Goal: Contribute content

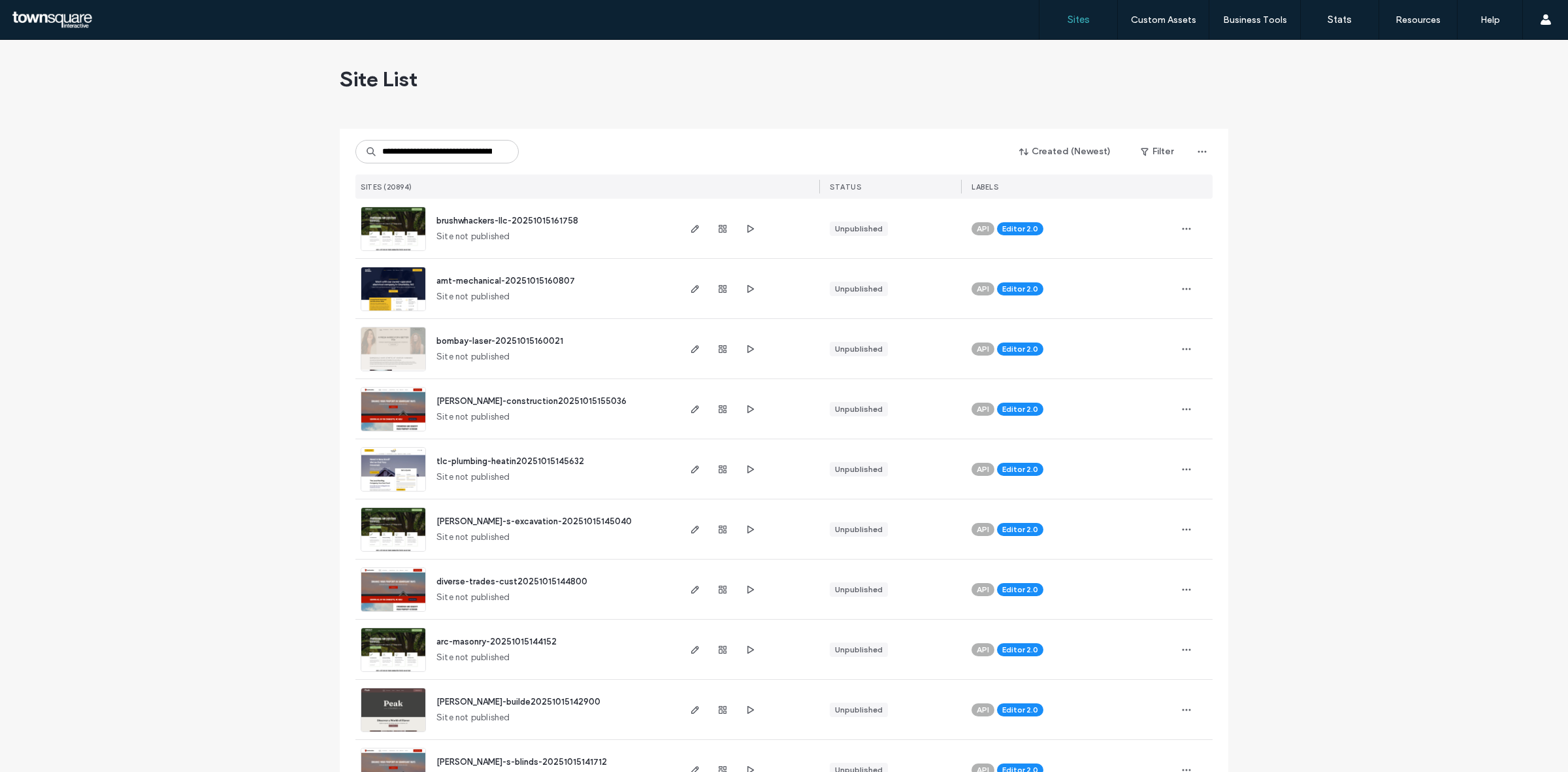
scroll to position [0, 118]
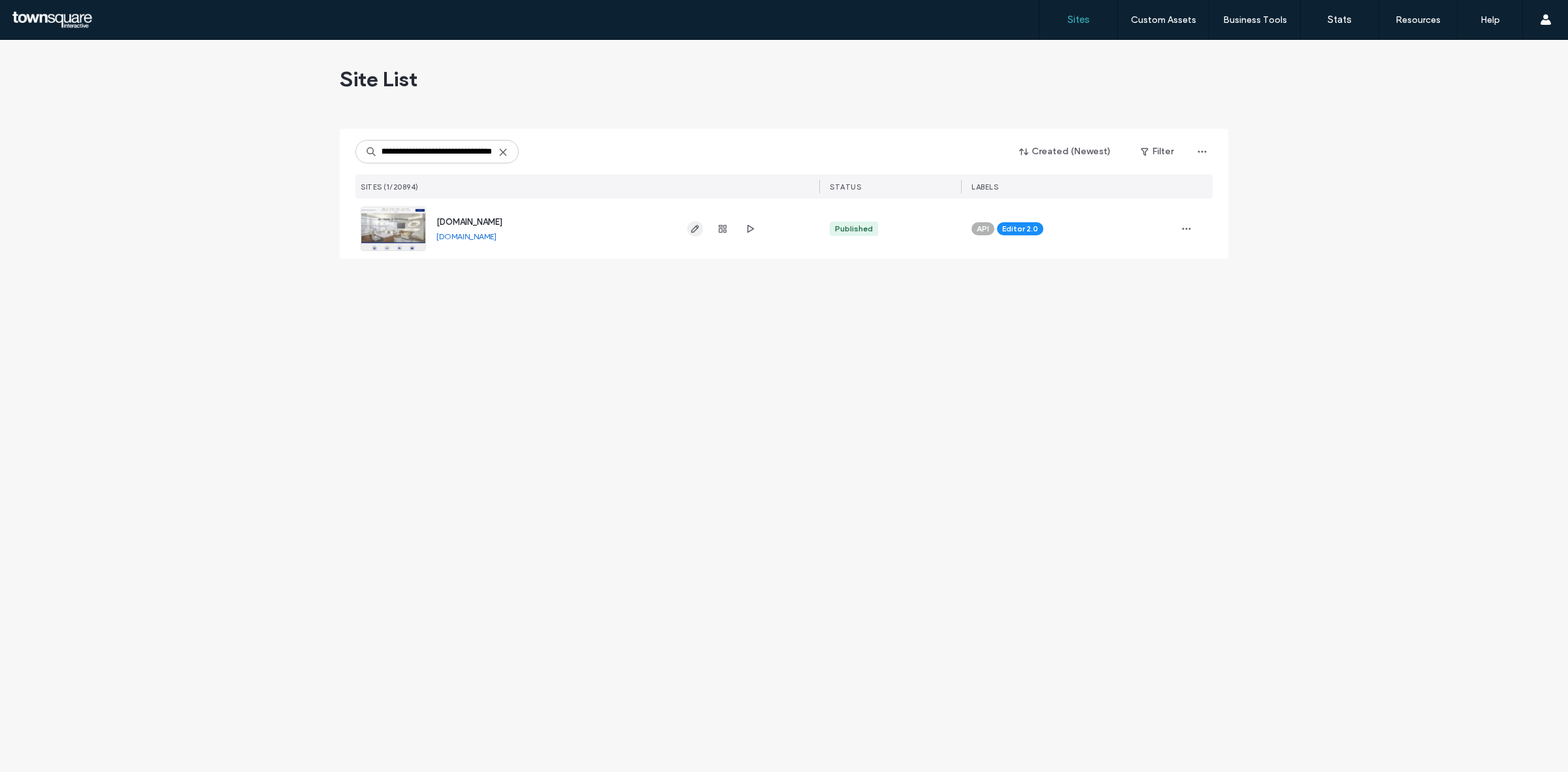
type input "**********"
click at [689, 229] on span "button" at bounding box center [695, 228] width 16 height 16
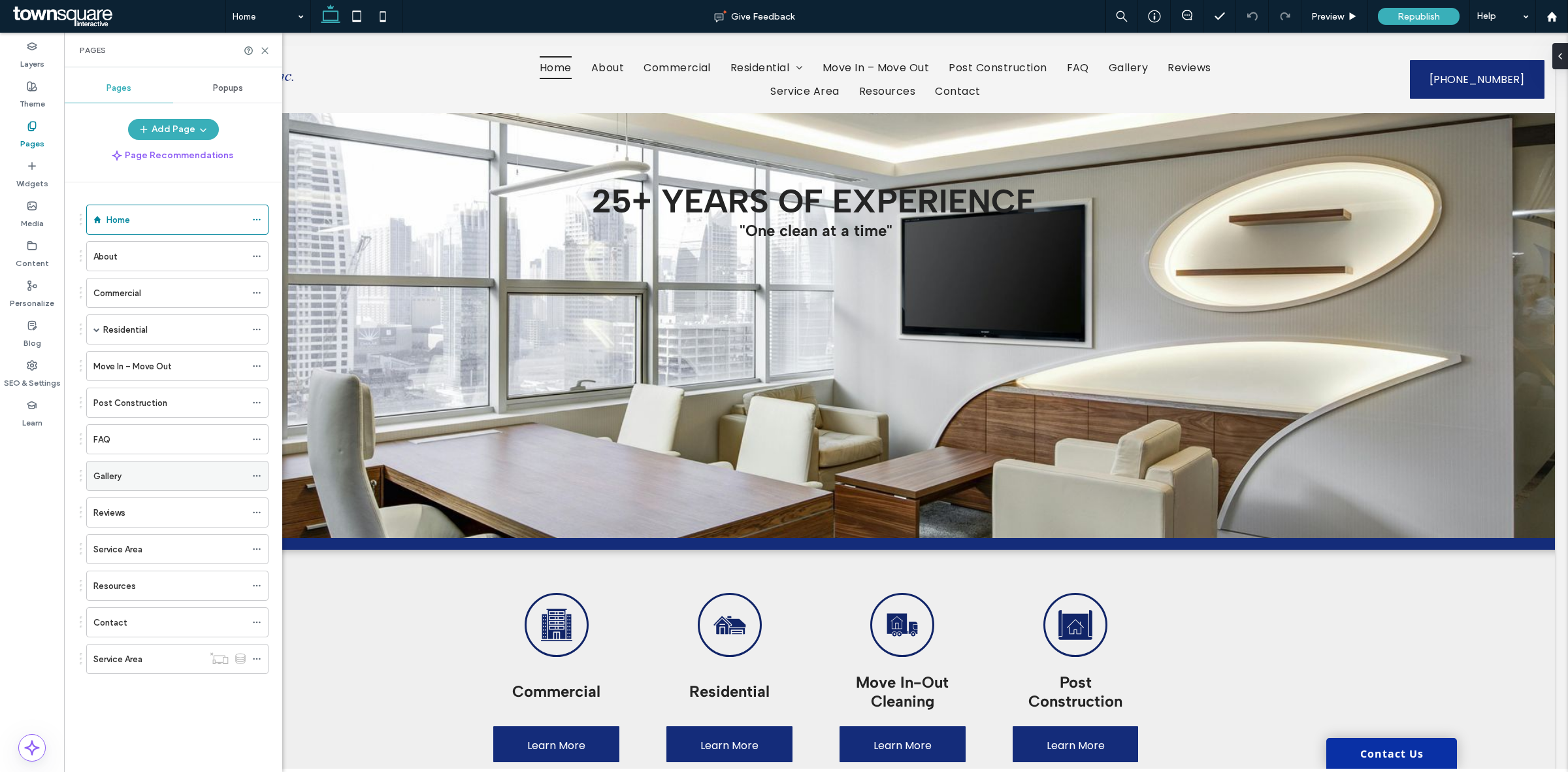
click at [135, 467] on div "Gallery" at bounding box center [169, 476] width 153 height 29
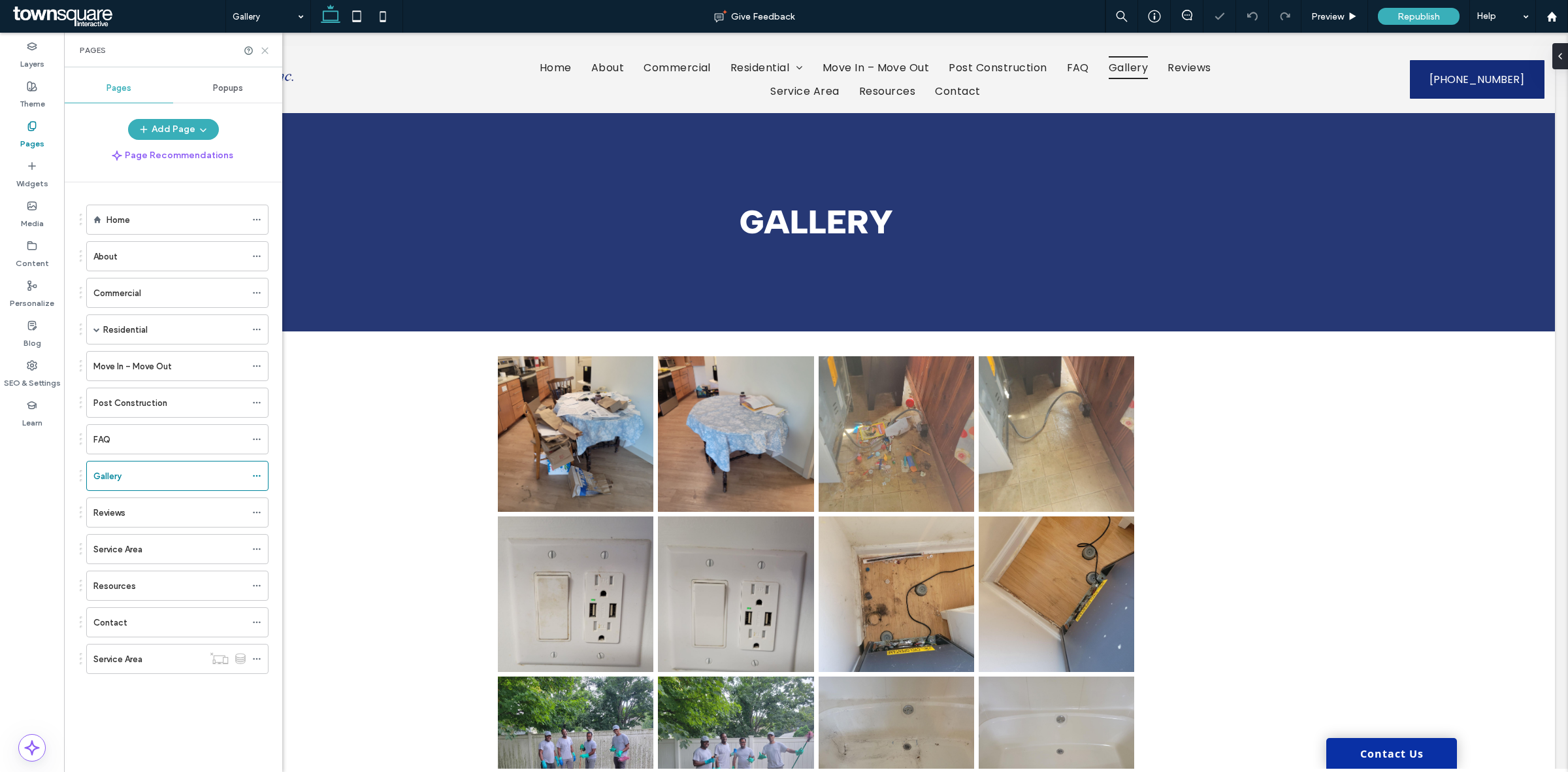
click at [265, 50] on use at bounding box center [265, 50] width 6 height 6
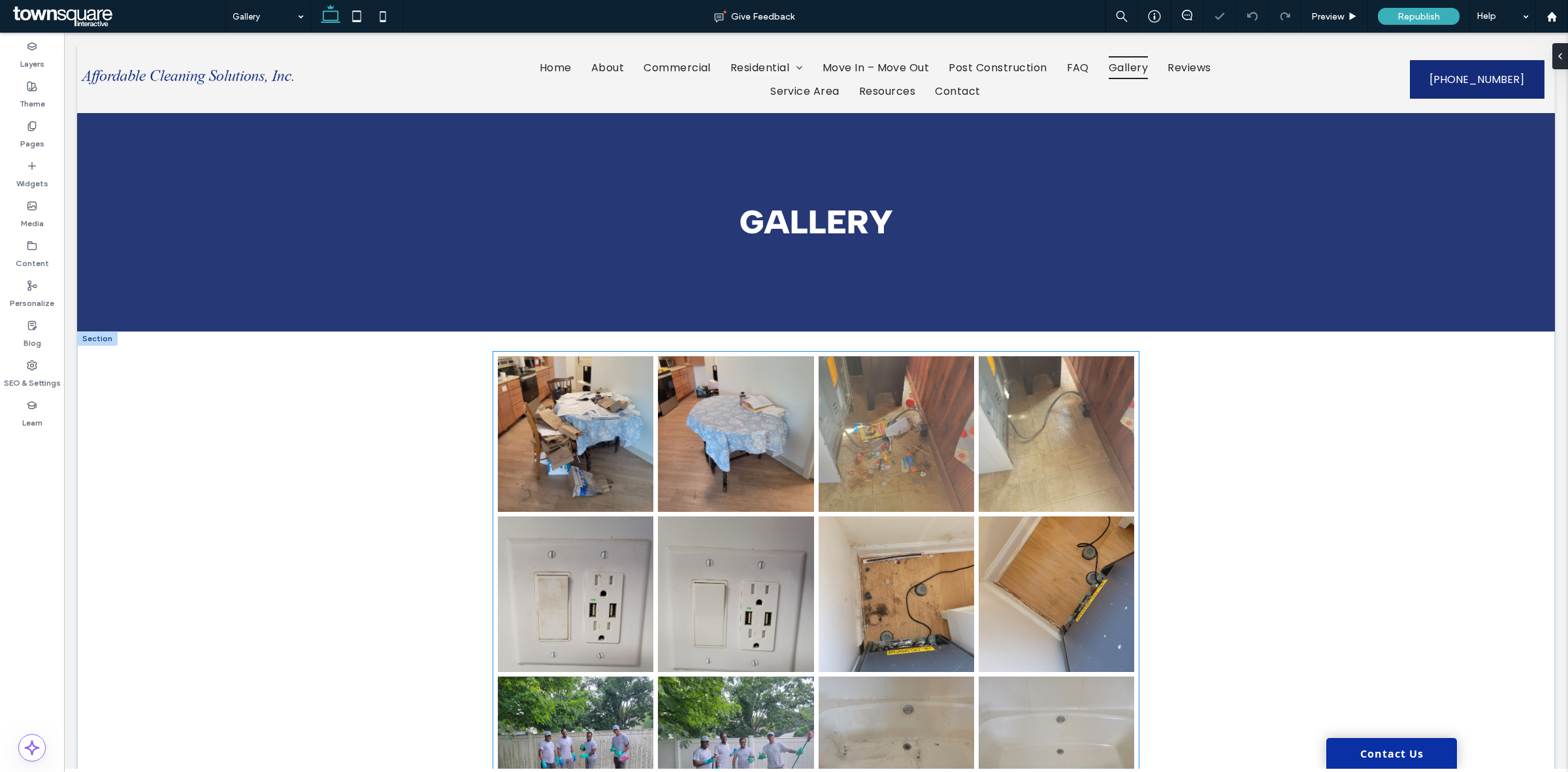
click at [805, 554] on link at bounding box center [735, 594] width 155 height 155
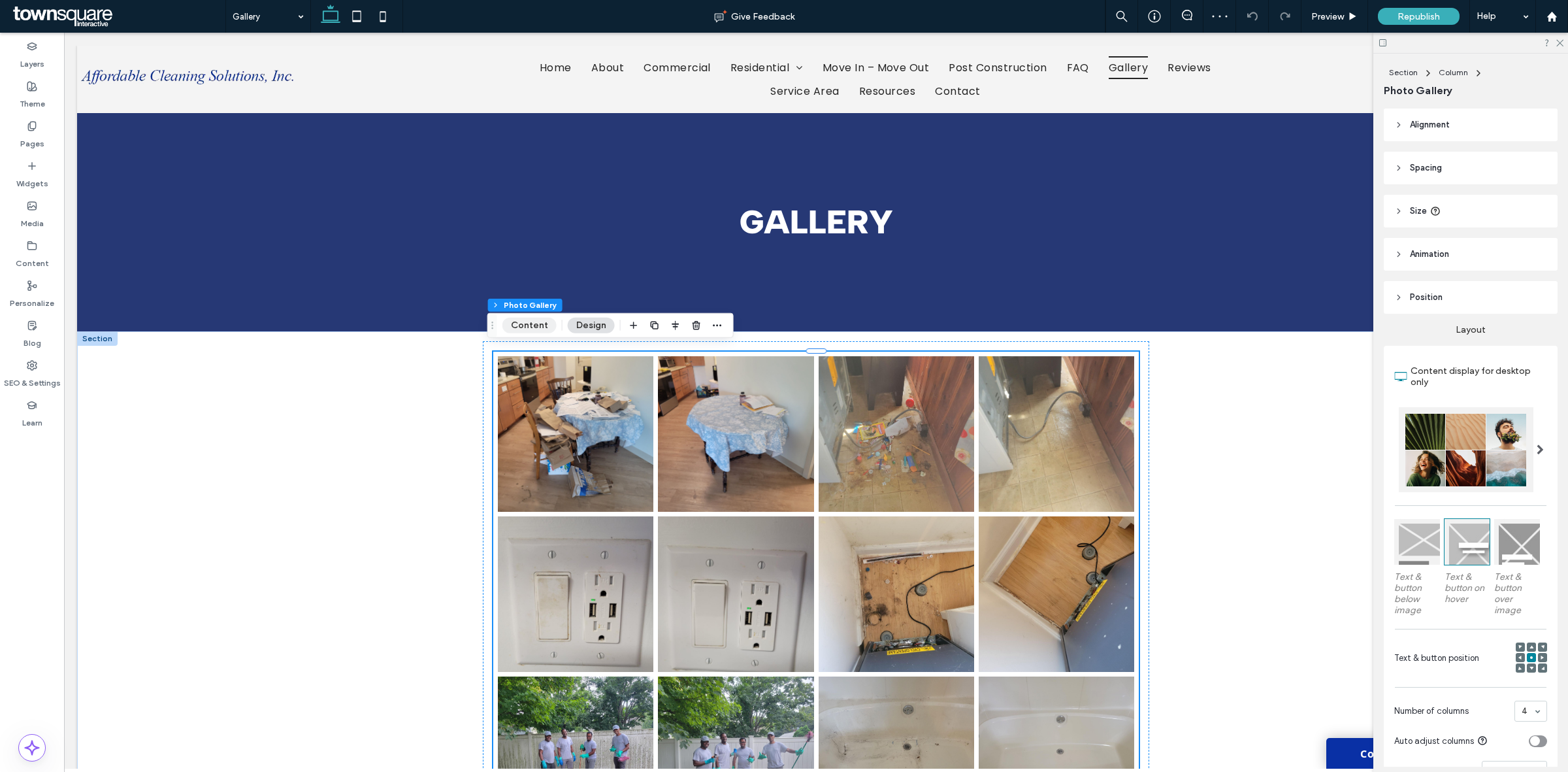
drag, startPoint x: 529, startPoint y: 322, endPoint x: 944, endPoint y: 344, distance: 415.6
click at [529, 322] on button "Content" at bounding box center [529, 326] width 54 height 16
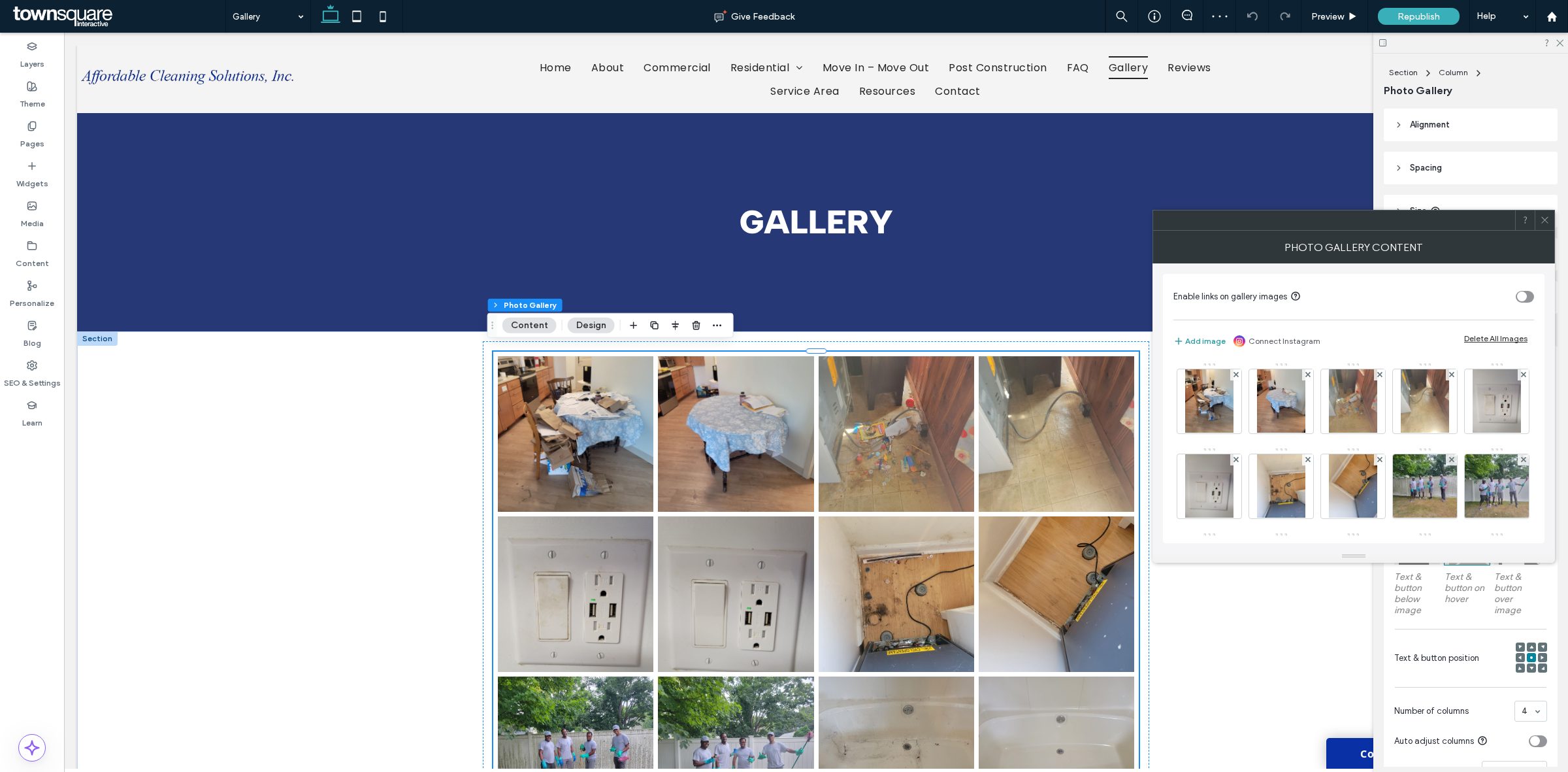
click at [1202, 333] on button "Add image" at bounding box center [1199, 341] width 52 height 16
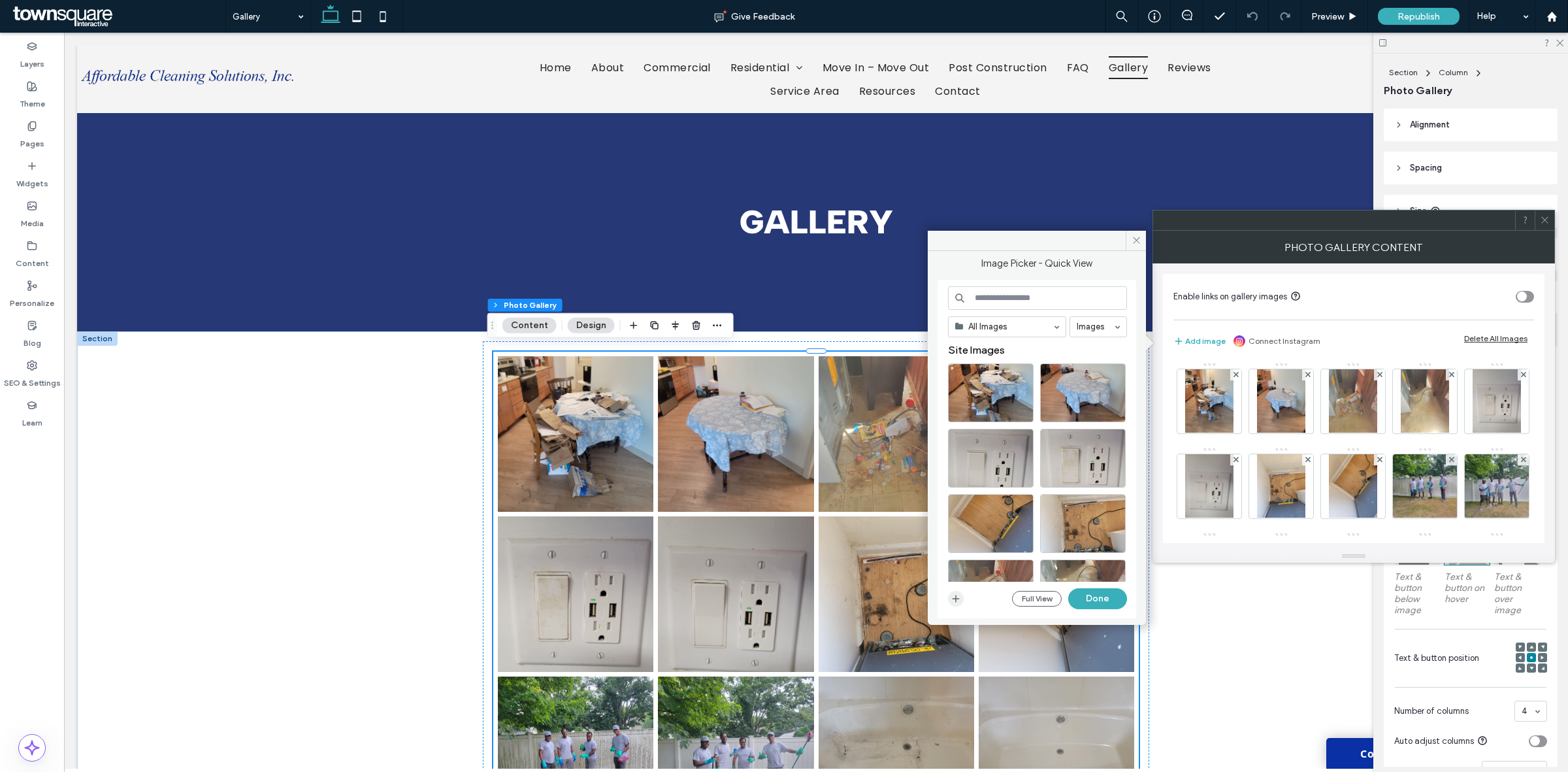
click at [951, 596] on icon "button" at bounding box center [956, 598] width 11 height 11
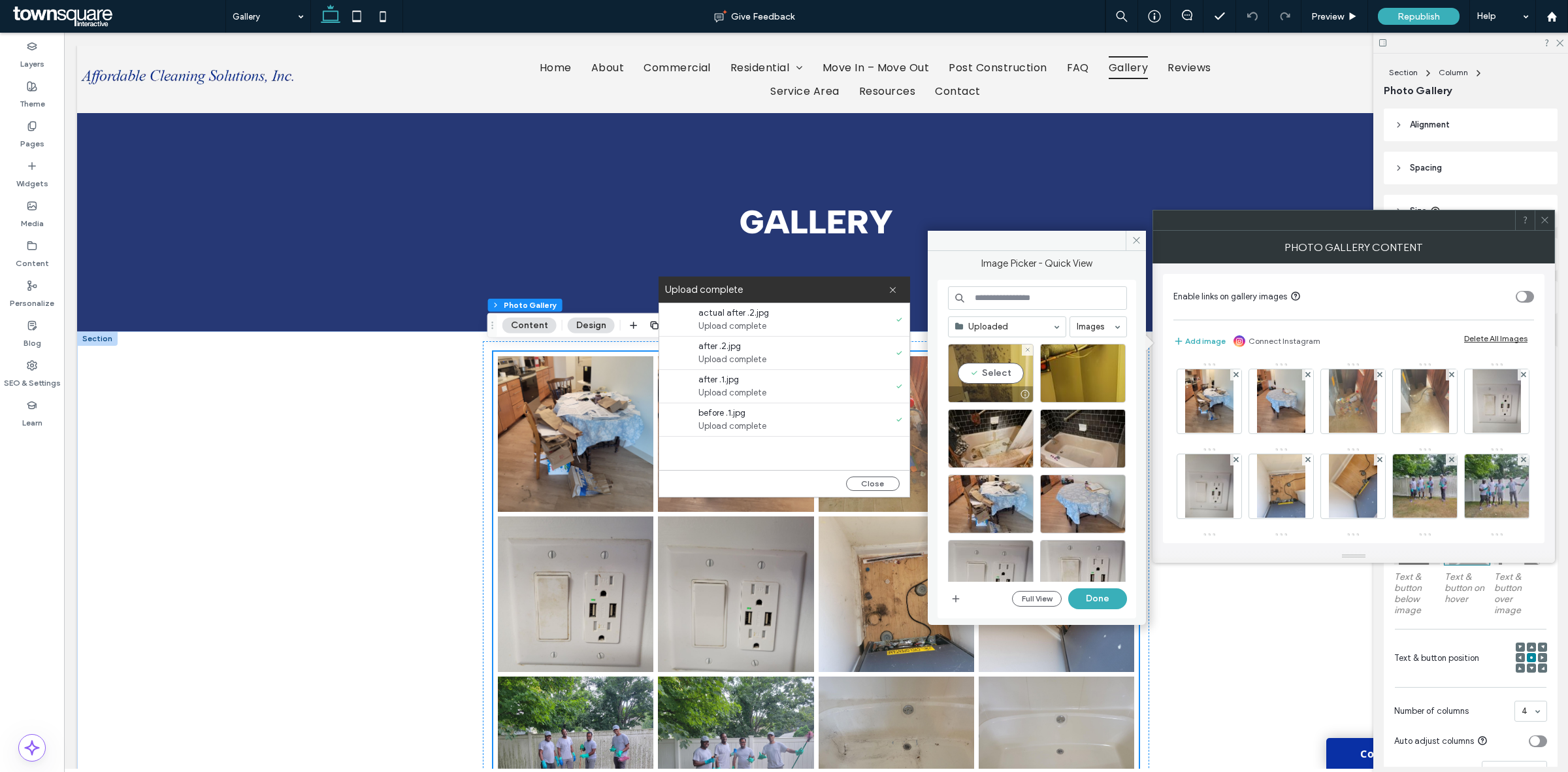
click at [992, 384] on div "Select" at bounding box center [991, 372] width 86 height 59
drag, startPoint x: 1050, startPoint y: 390, endPoint x: 1058, endPoint y: 394, distance: 8.9
click at [1069, 390] on div at bounding box center [1083, 394] width 85 height 16
click at [993, 450] on div "Select" at bounding box center [991, 438] width 86 height 59
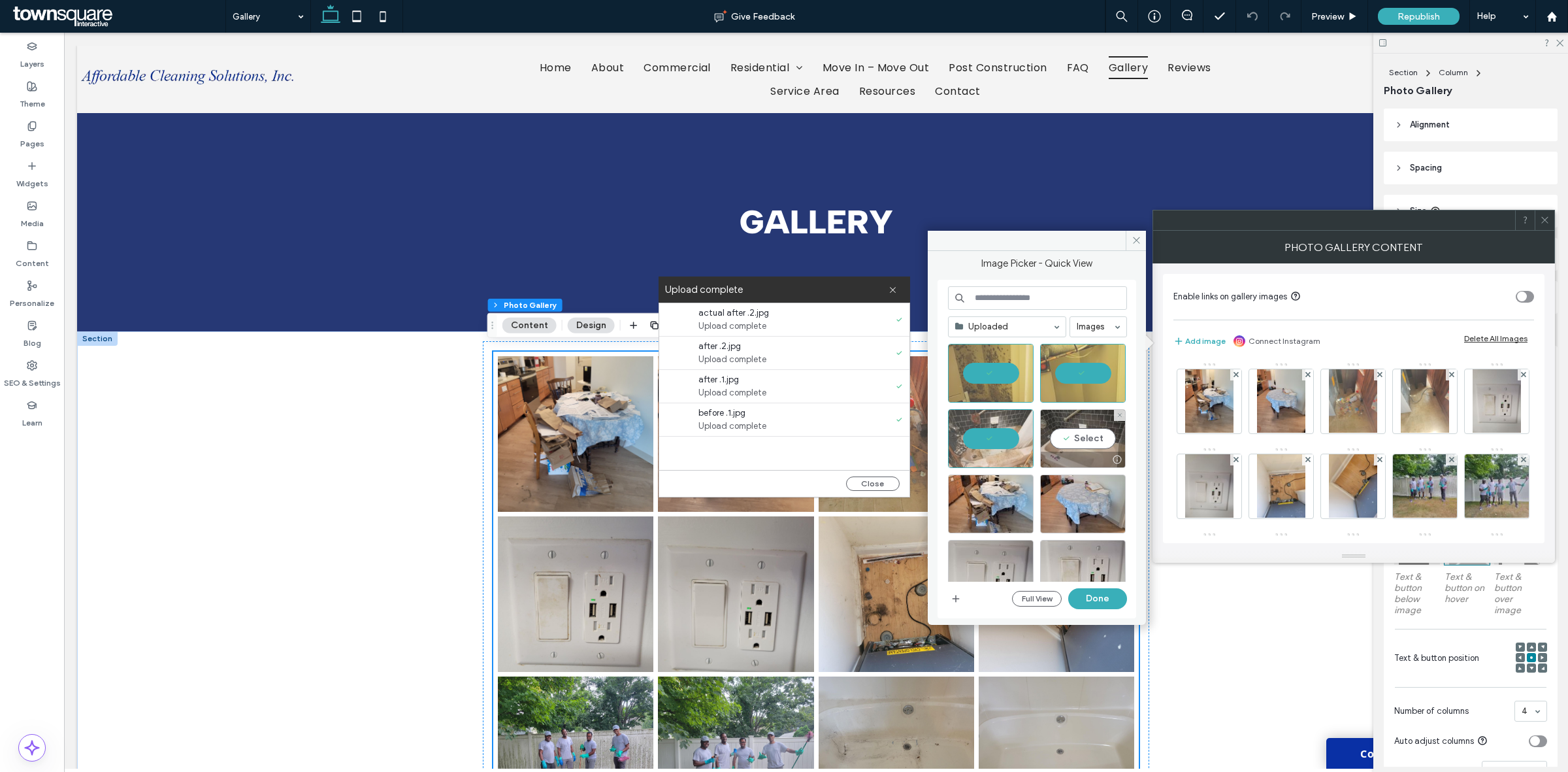
click at [1063, 439] on div "Select" at bounding box center [1083, 438] width 86 height 59
drag, startPoint x: 1054, startPoint y: 553, endPoint x: 1112, endPoint y: 596, distance: 72.2
click at [1112, 596] on button "Done" at bounding box center [1097, 599] width 59 height 21
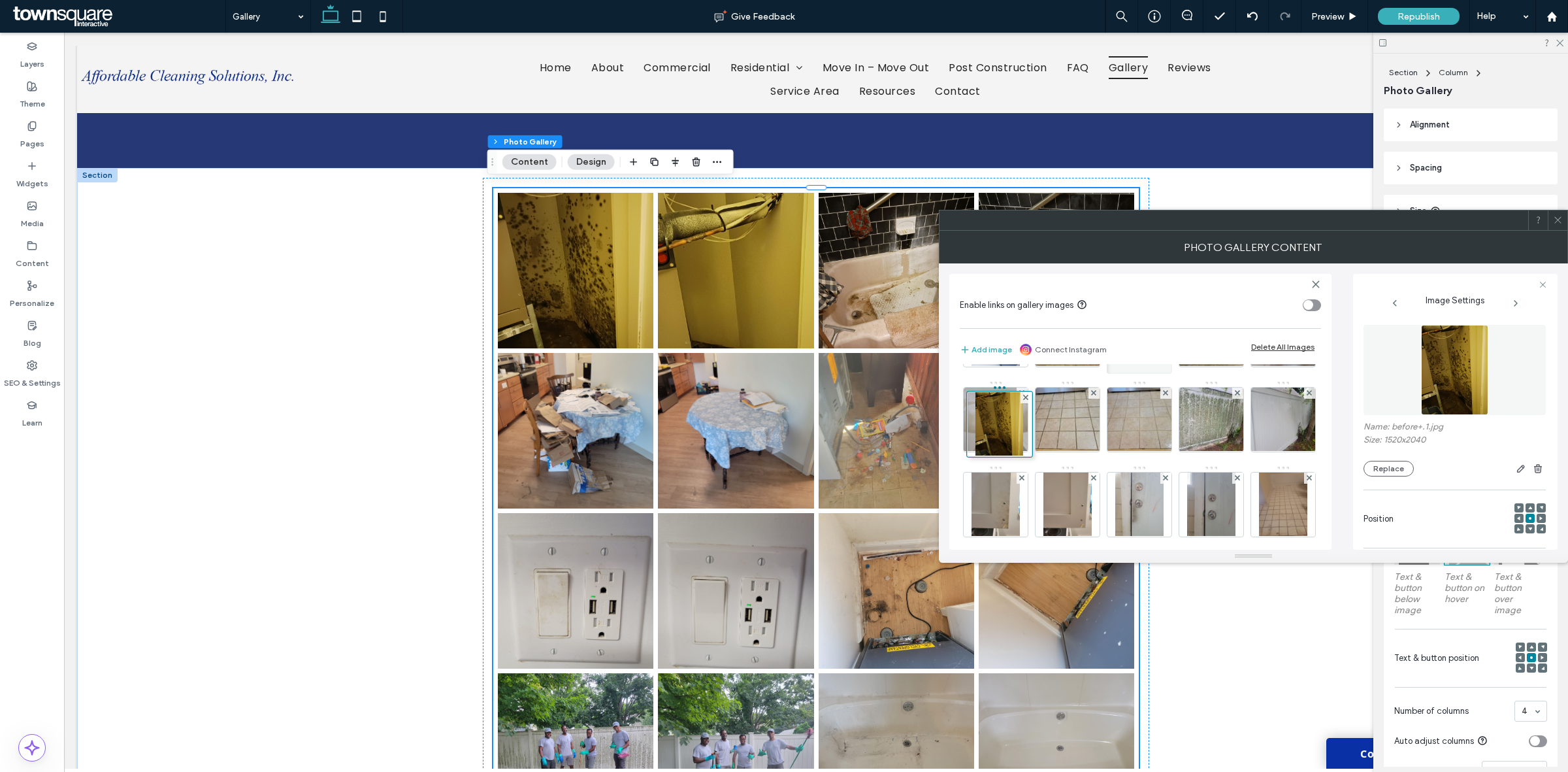
scroll to position [158, 0]
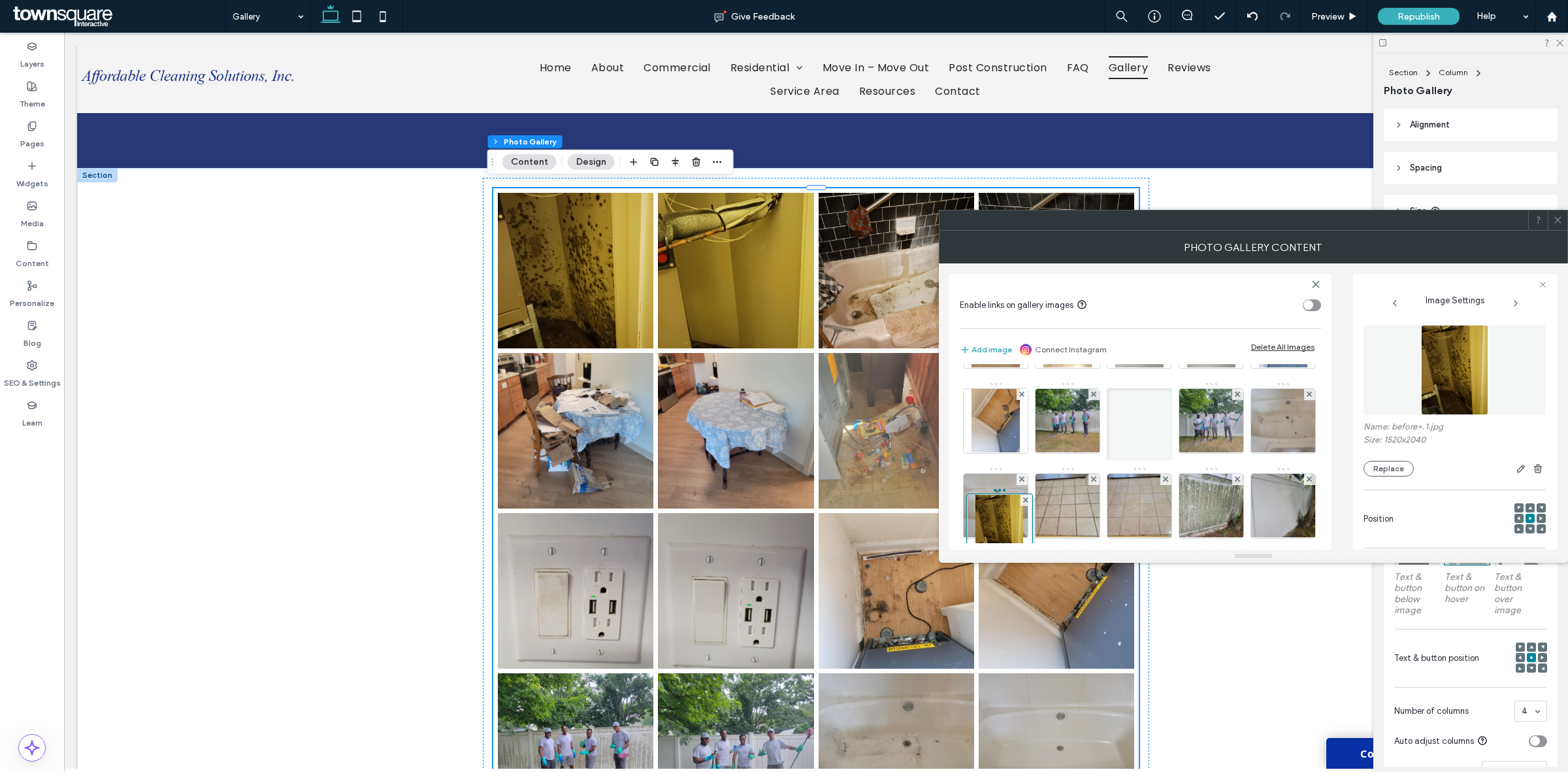
drag, startPoint x: 994, startPoint y: 404, endPoint x: 993, endPoint y: 468, distance: 64.0
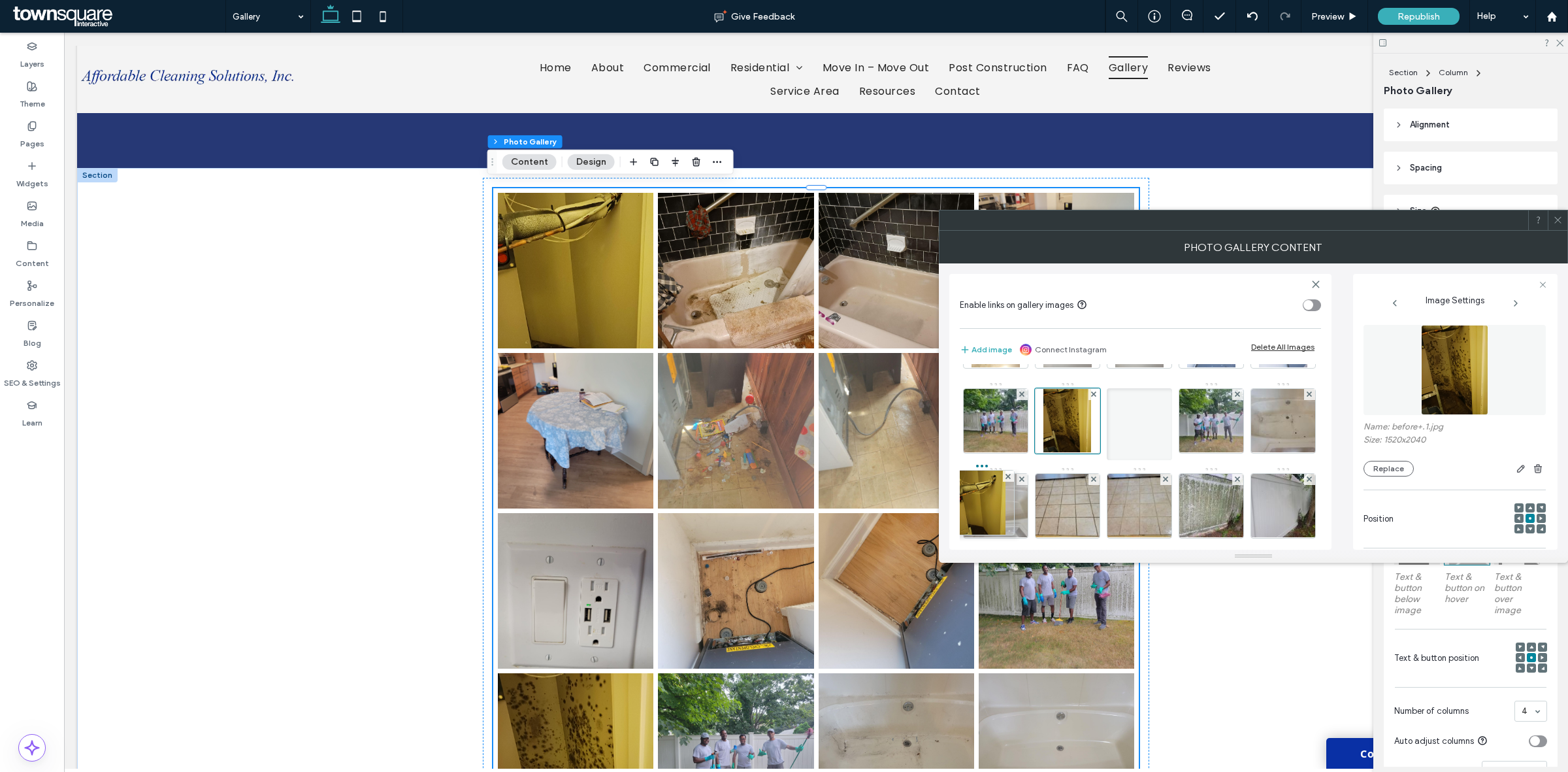
drag, startPoint x: 1004, startPoint y: 405, endPoint x: 1014, endPoint y: 520, distance: 115.4
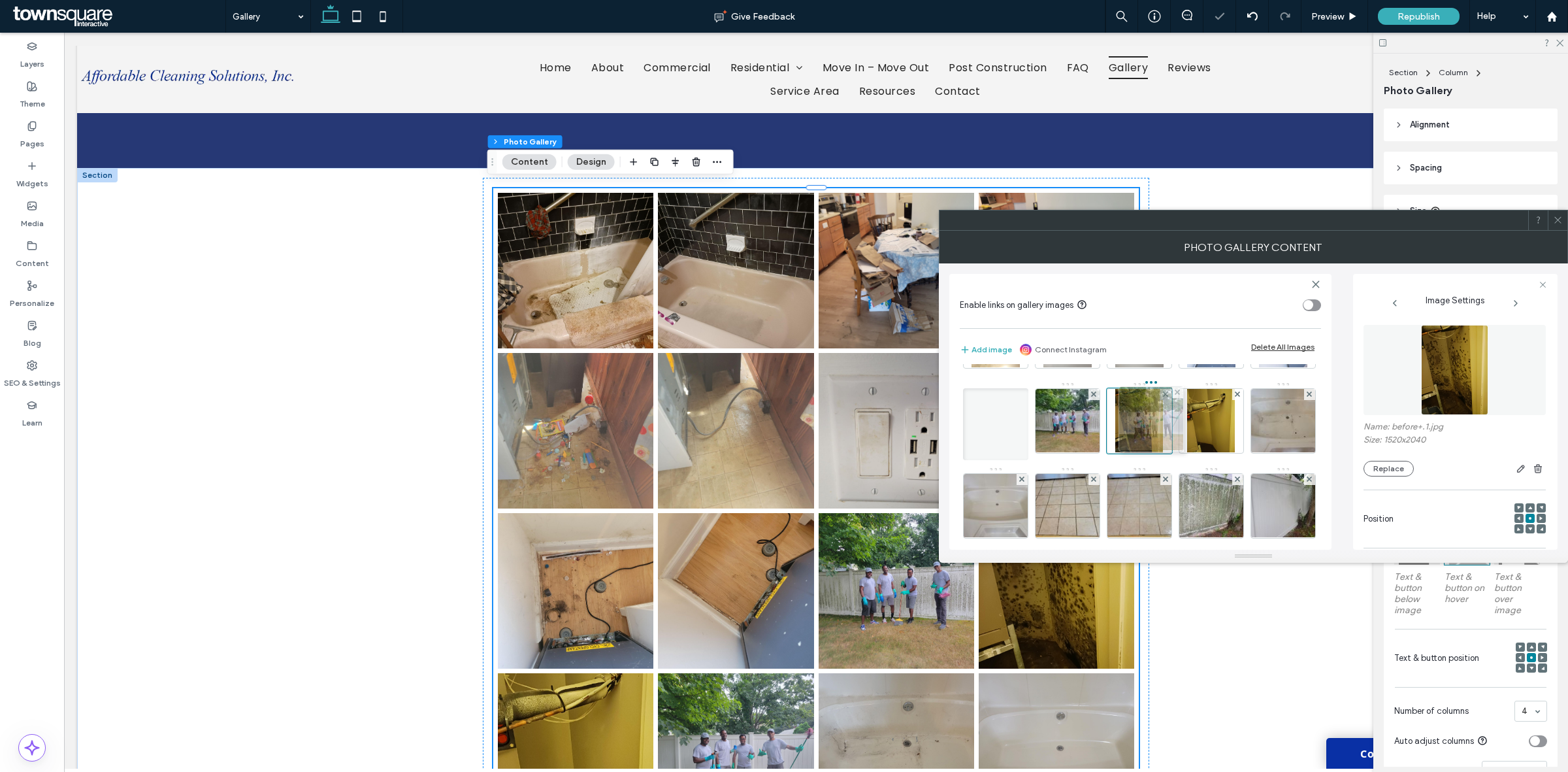
drag, startPoint x: 1062, startPoint y: 516, endPoint x: 1163, endPoint y: 403, distance: 151.6
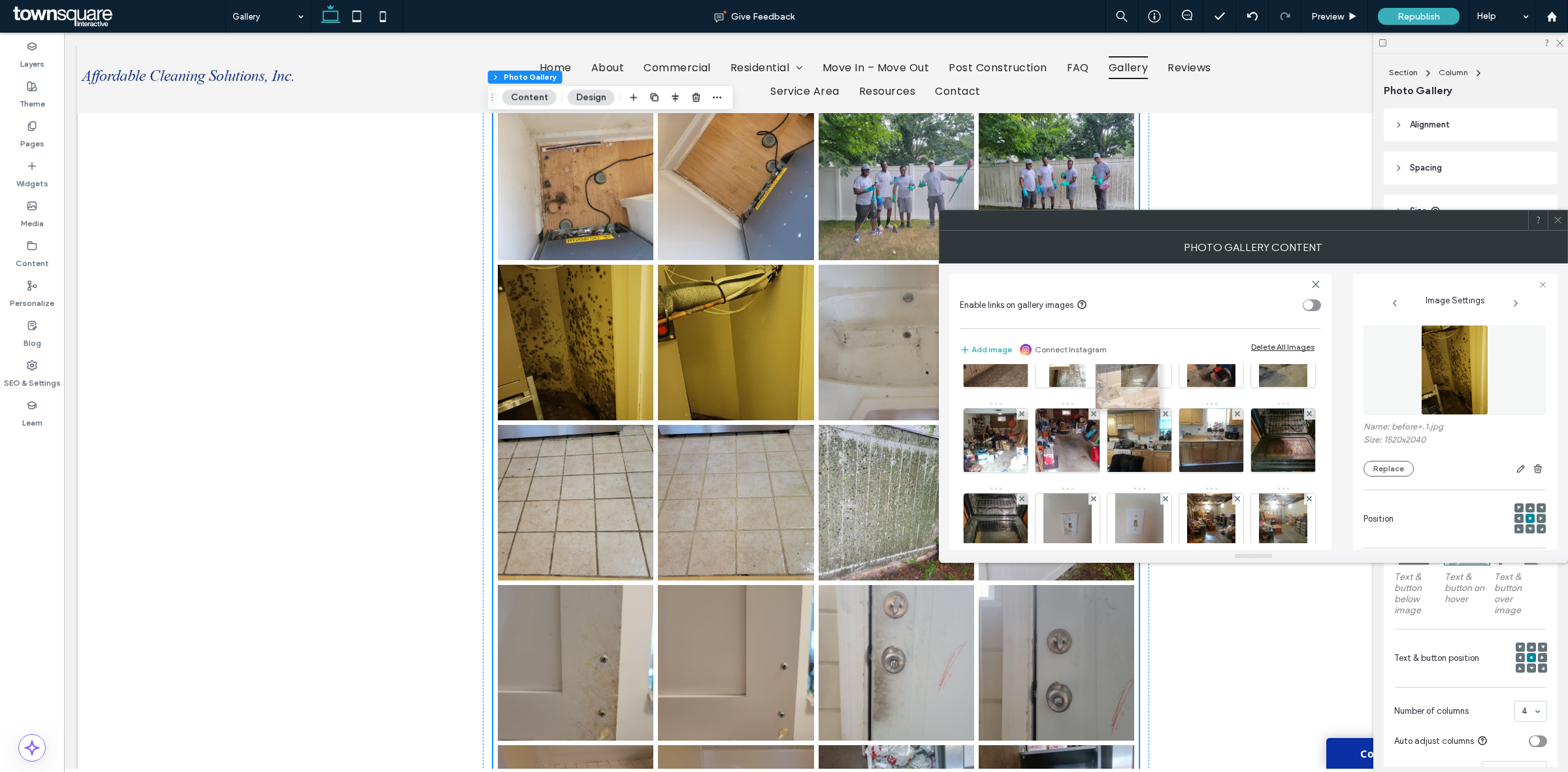
scroll to position [563, 0]
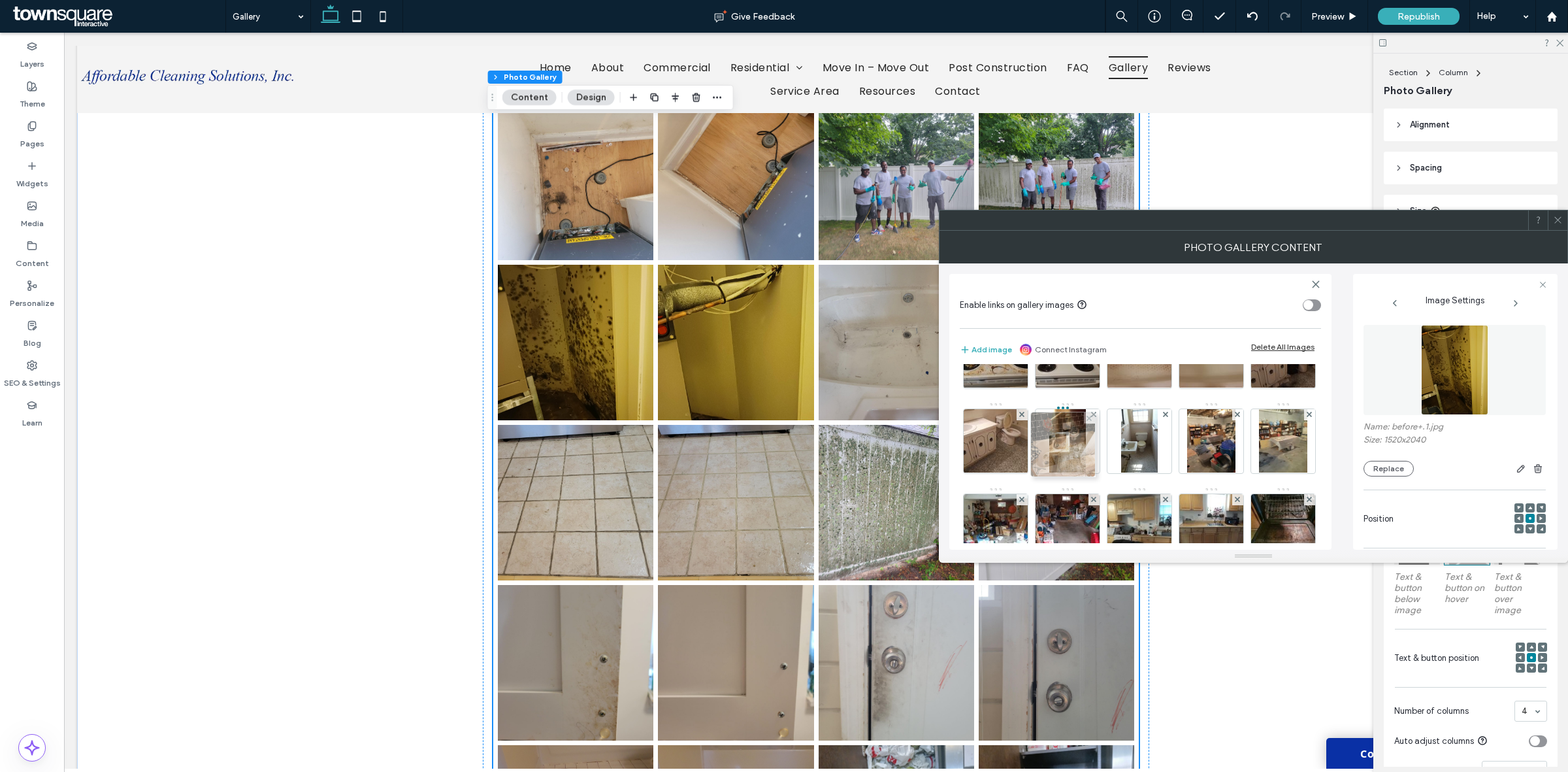
drag, startPoint x: 986, startPoint y: 405, endPoint x: 1091, endPoint y: 426, distance: 107.1
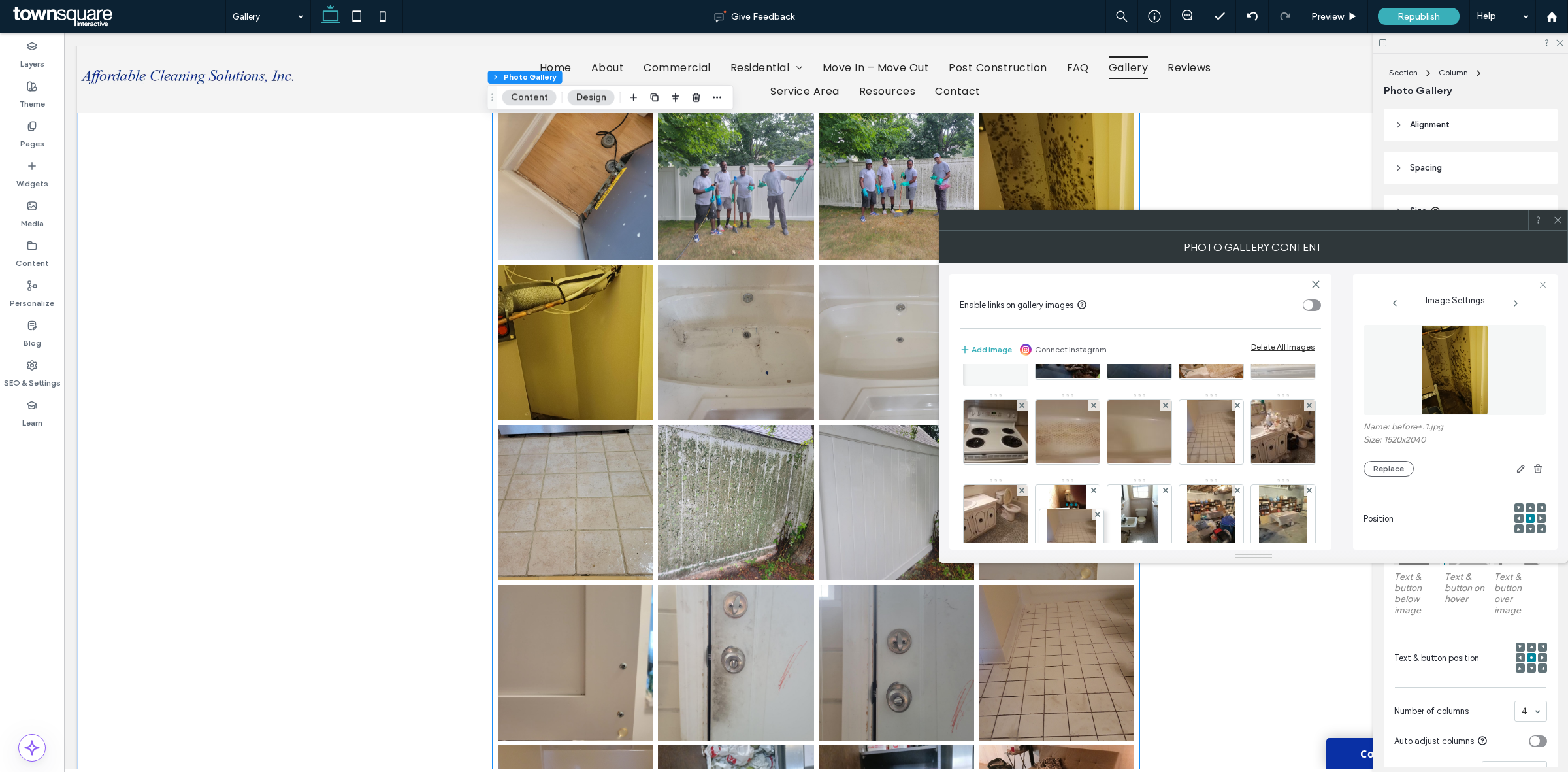
scroll to position [482, 0]
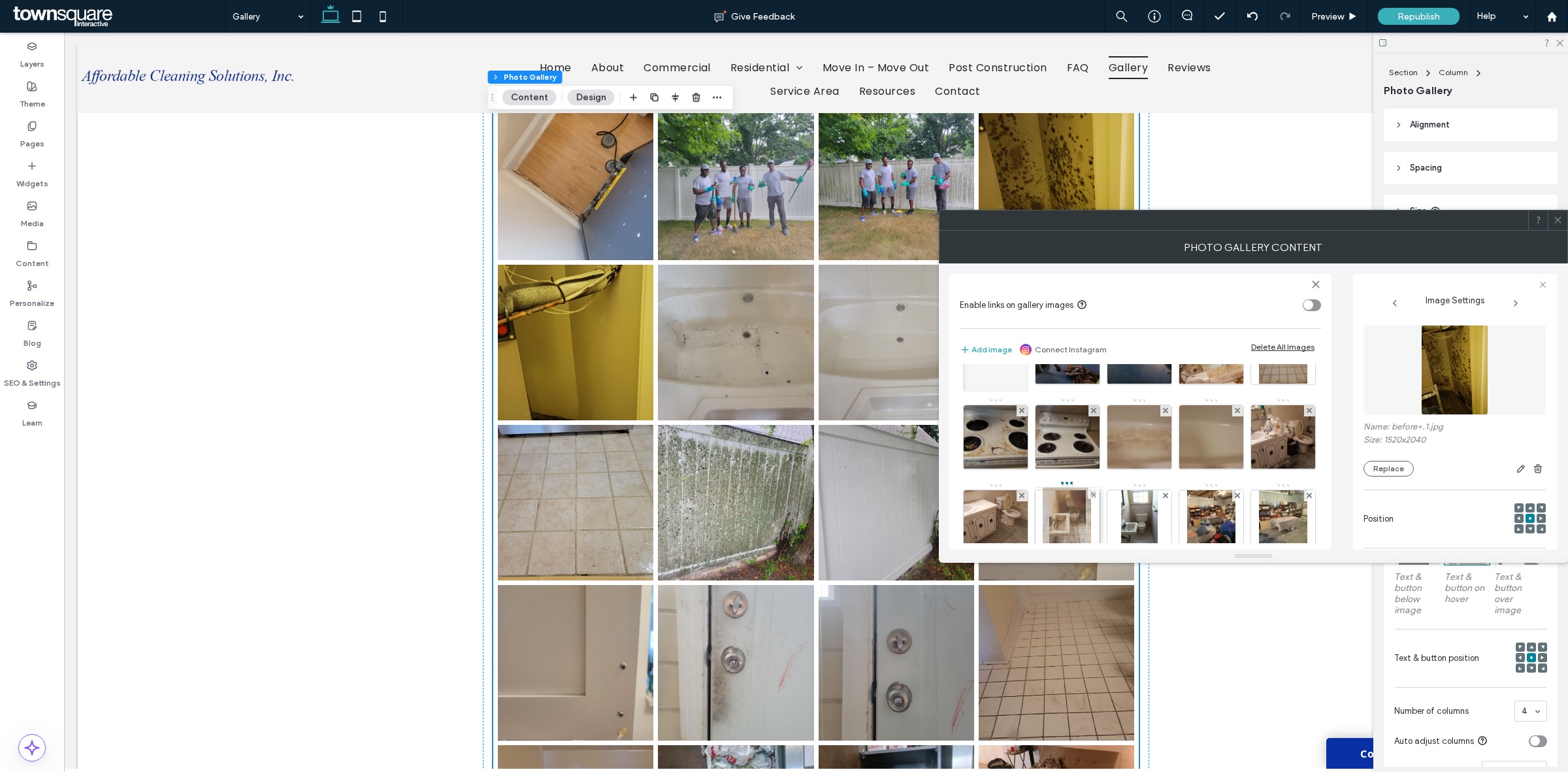
drag, startPoint x: 997, startPoint y: 405, endPoint x: 1072, endPoint y: 492, distance: 114.9
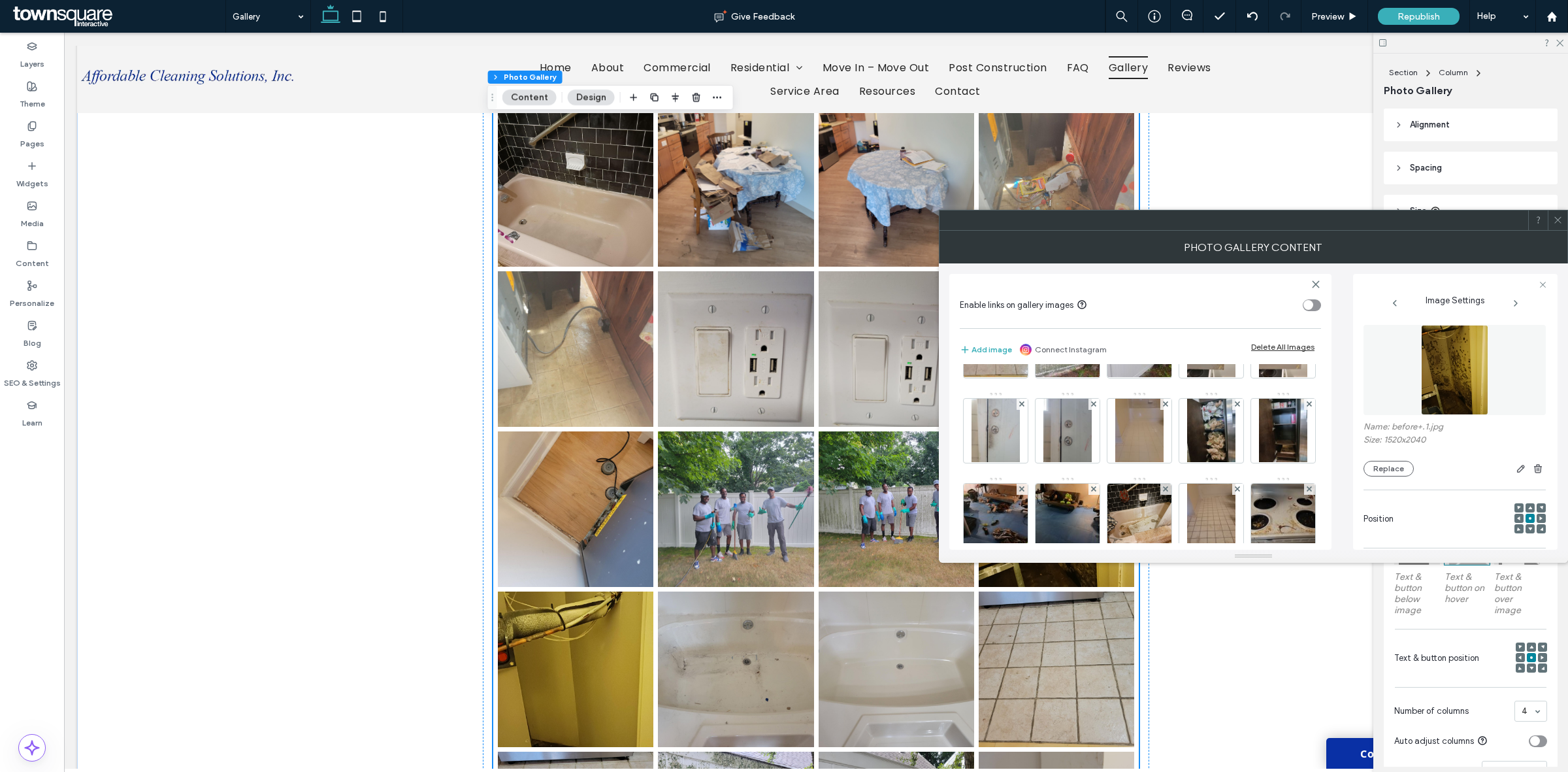
scroll to position [0, 0]
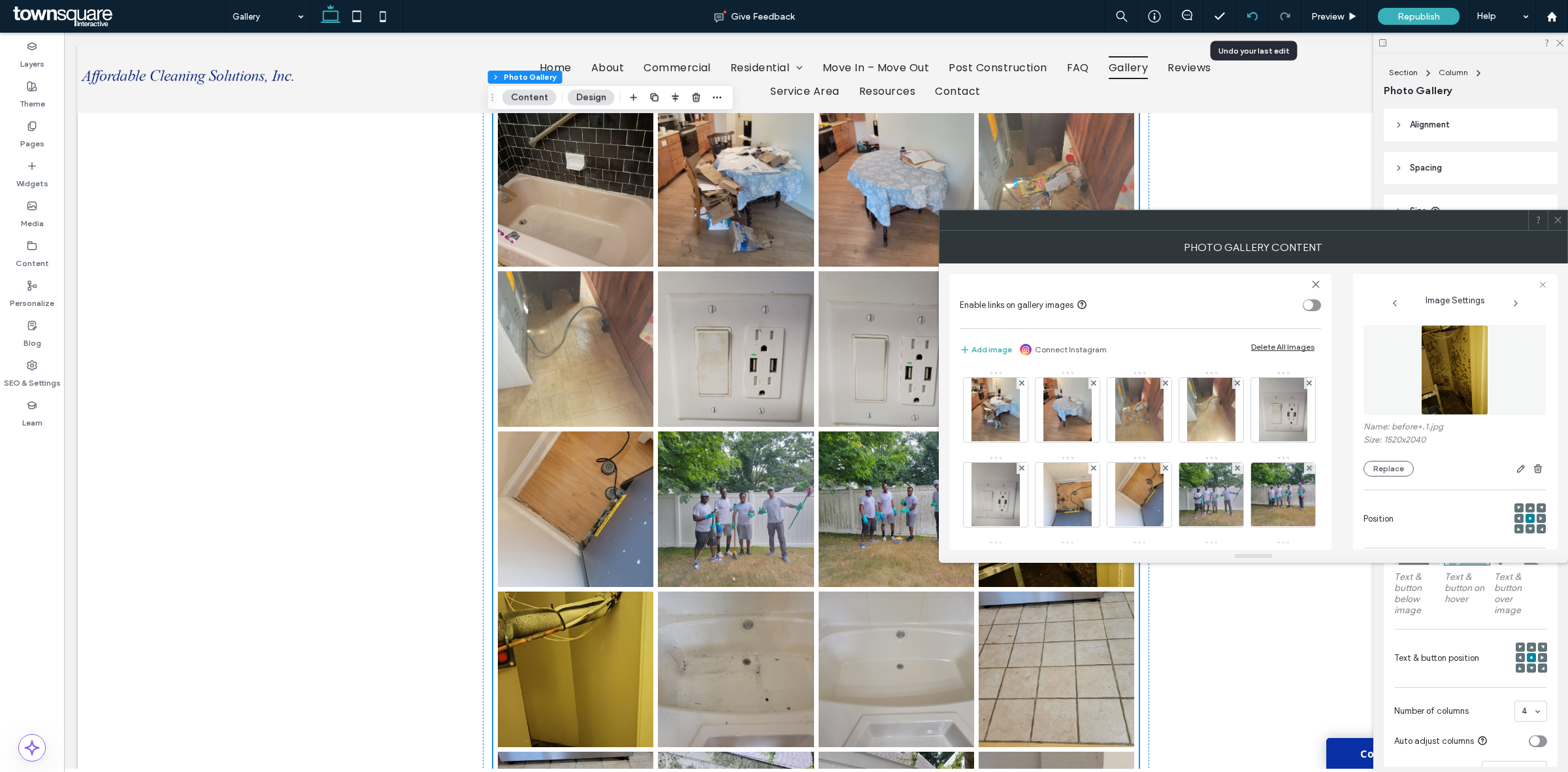
click at [1243, 20] on div at bounding box center [1252, 17] width 32 height 11
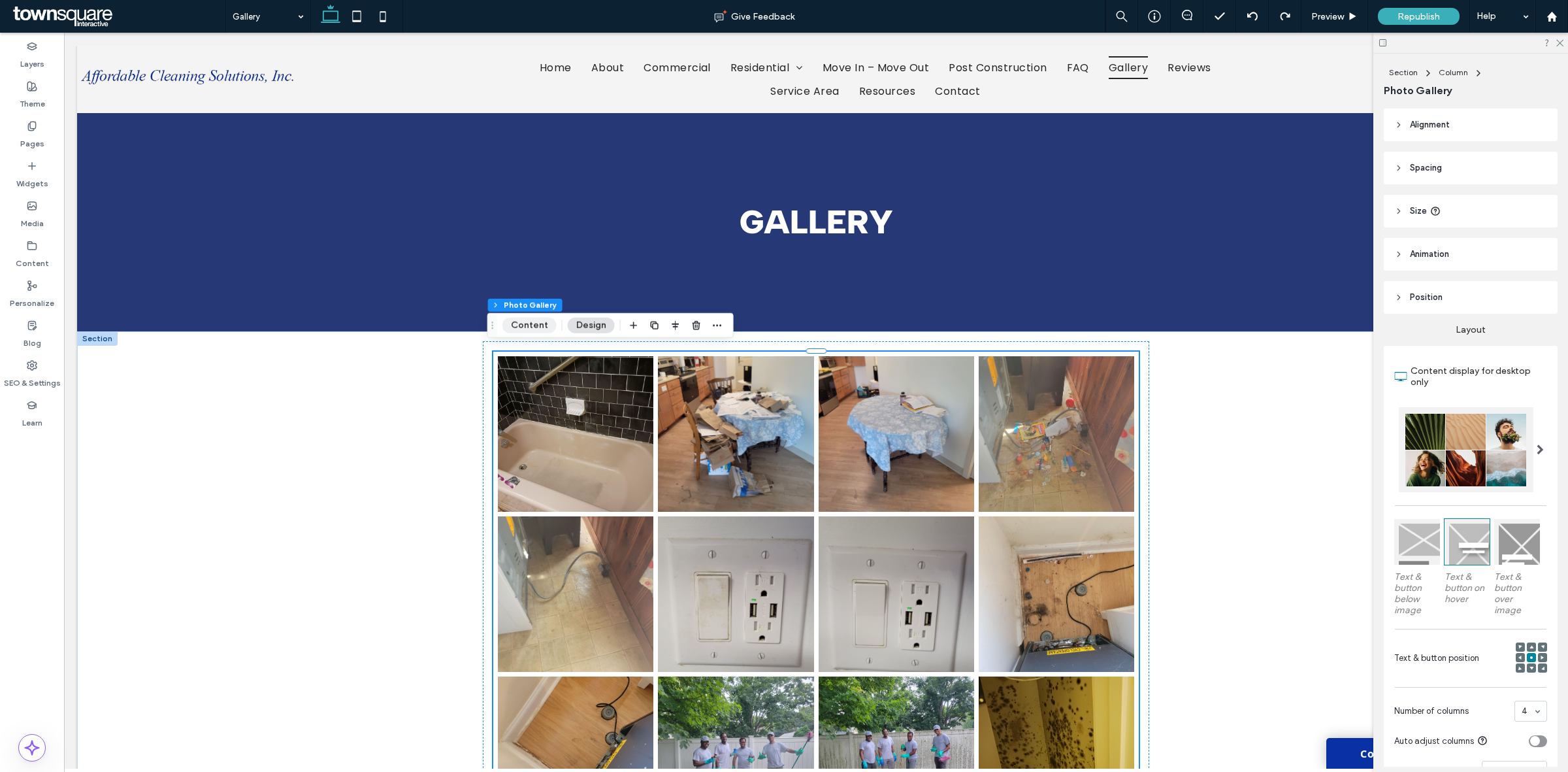
click at [532, 322] on button "Content" at bounding box center [529, 326] width 54 height 16
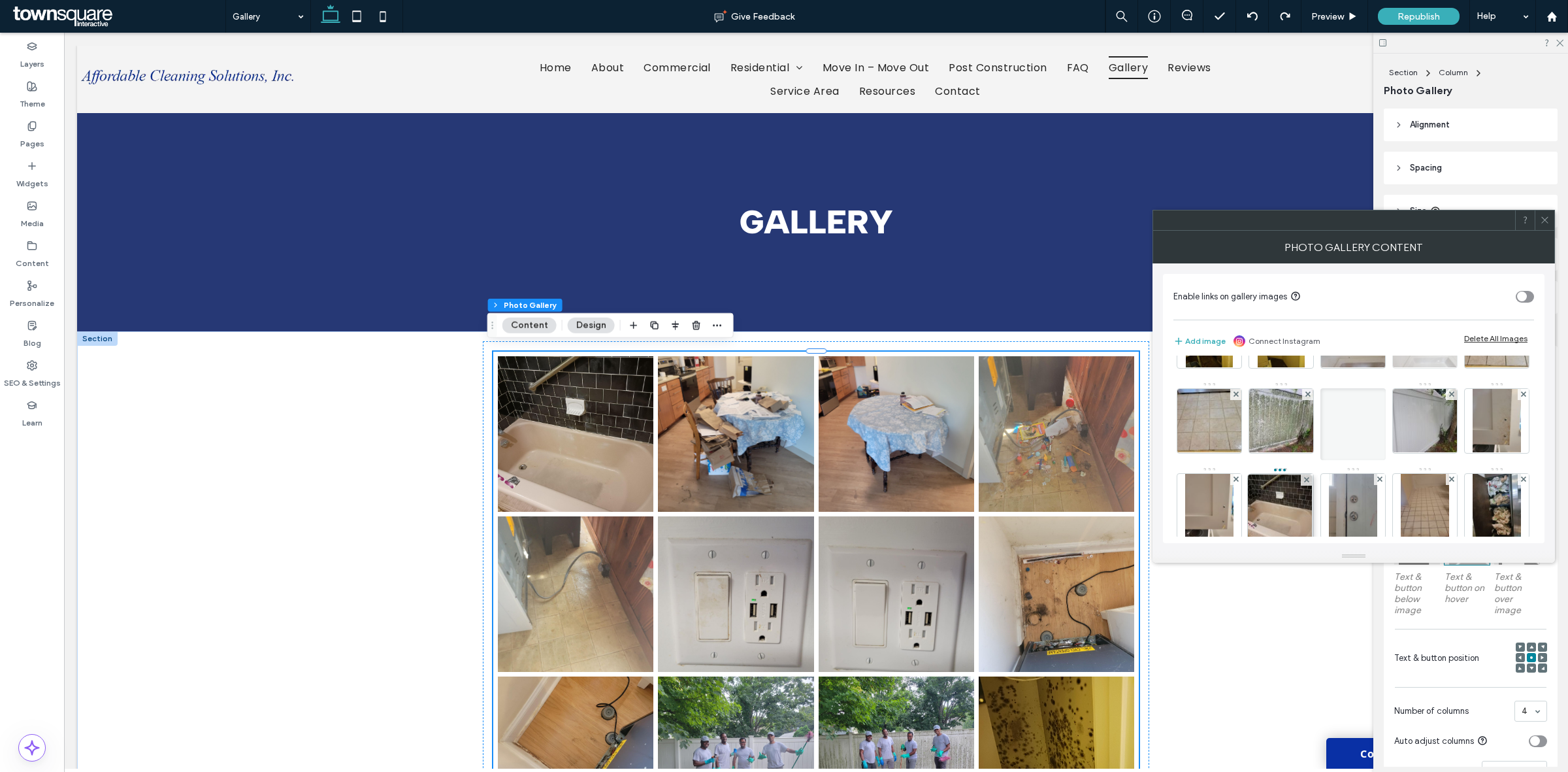
drag, startPoint x: 1210, startPoint y: 384, endPoint x: 1278, endPoint y: 398, distance: 69.4
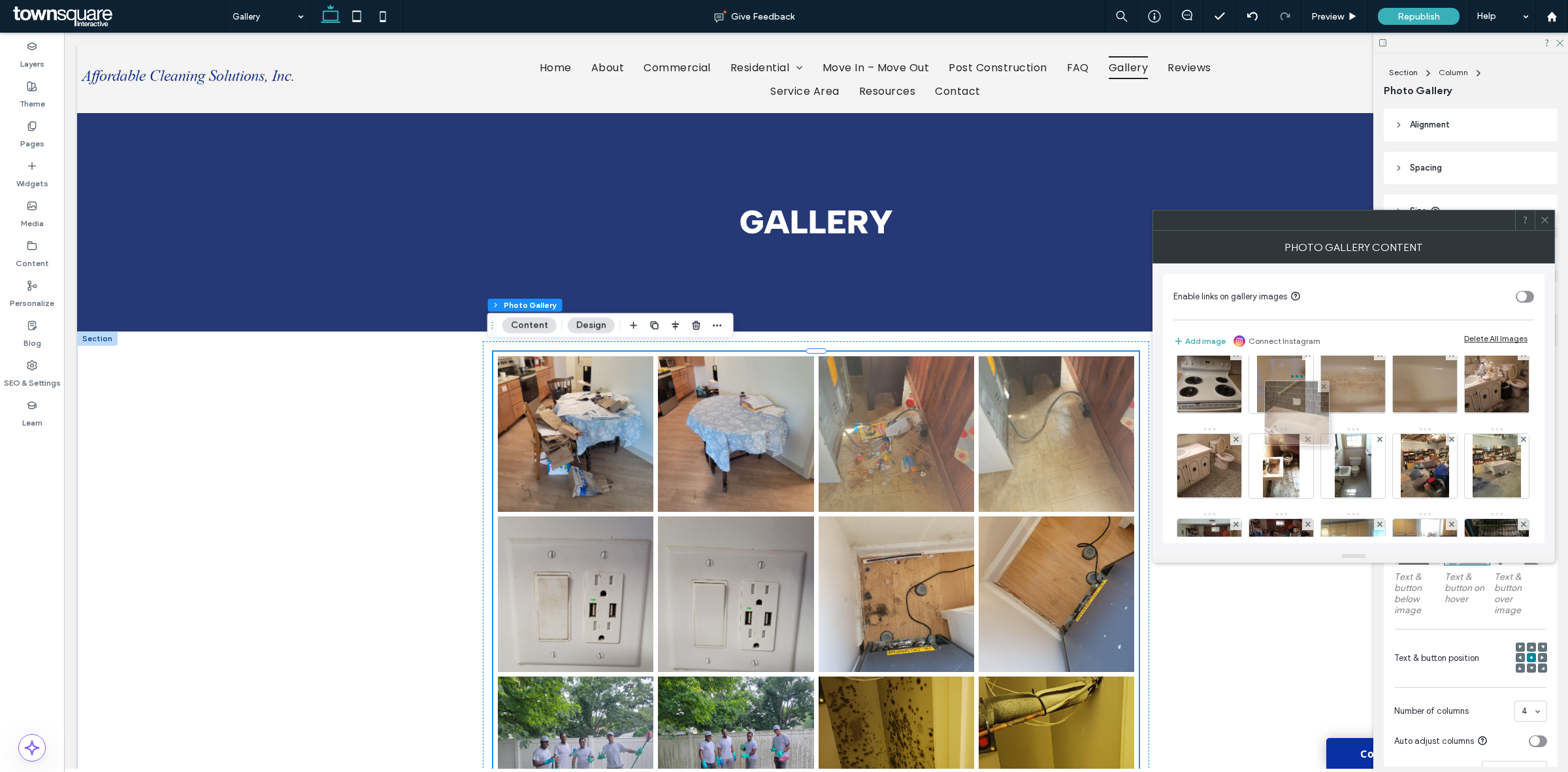
scroll to position [559, 0]
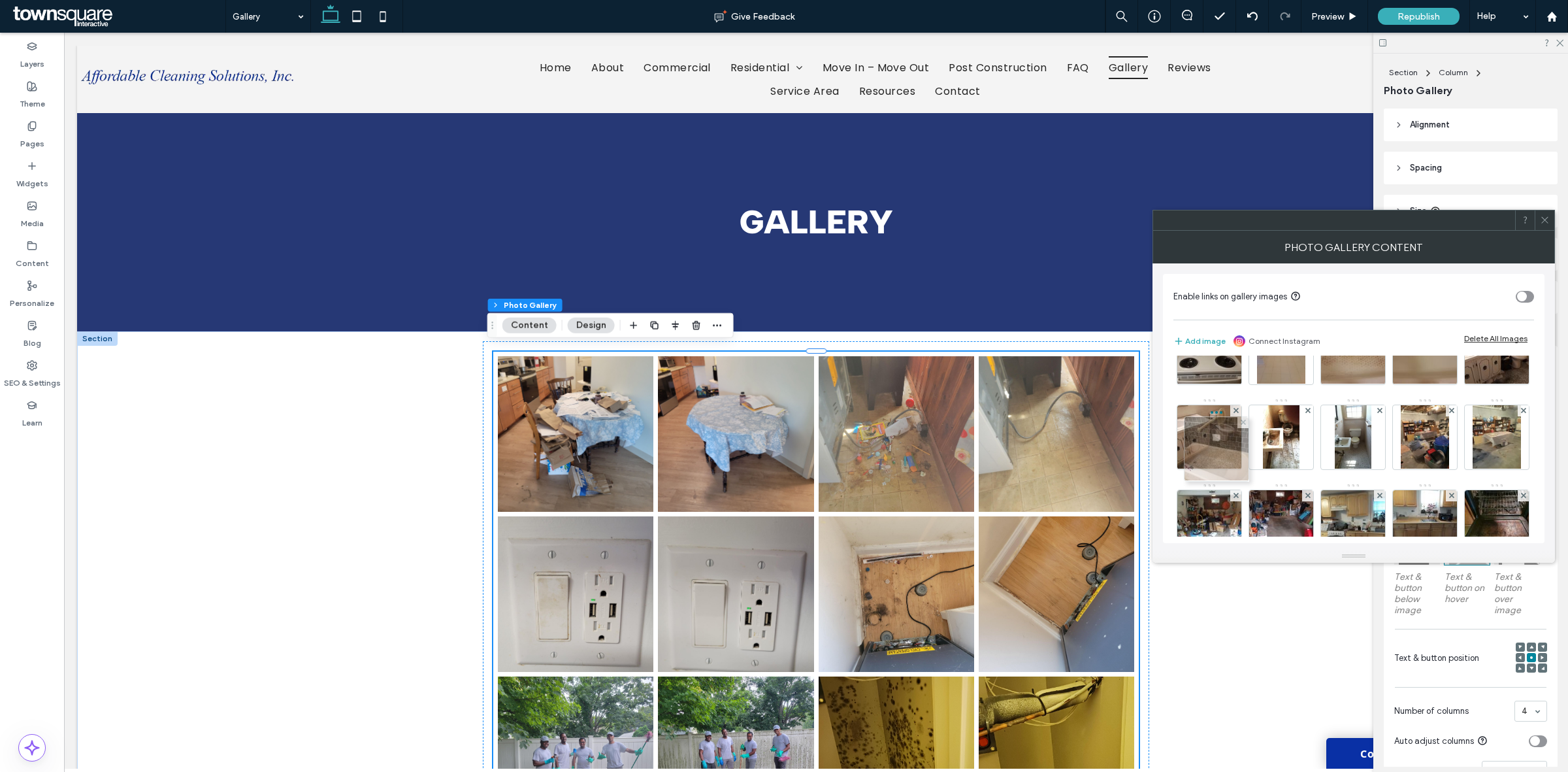
drag, startPoint x: 1280, startPoint y: 418, endPoint x: 1218, endPoint y: 462, distance: 76.0
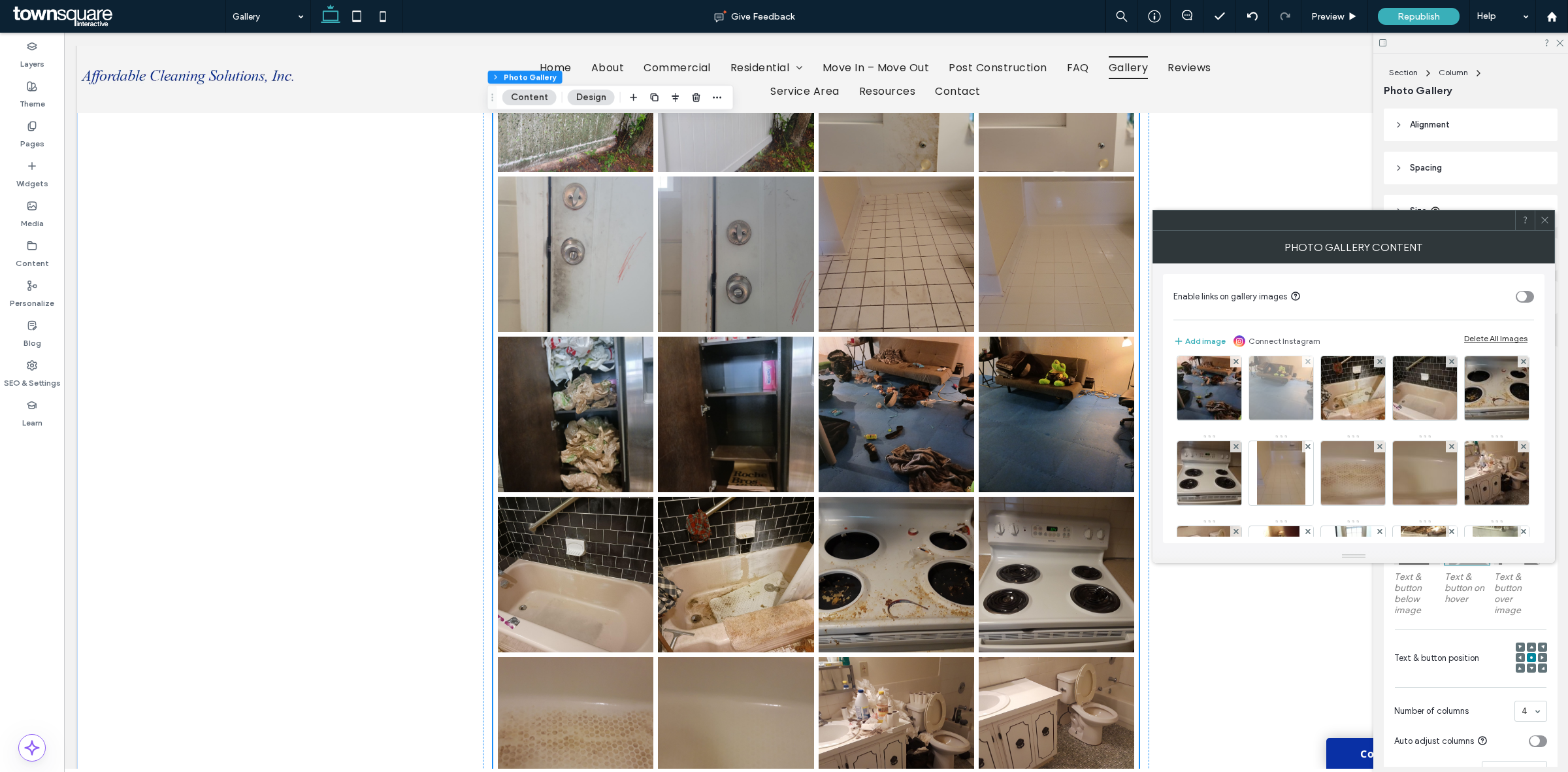
scroll to position [477, 0]
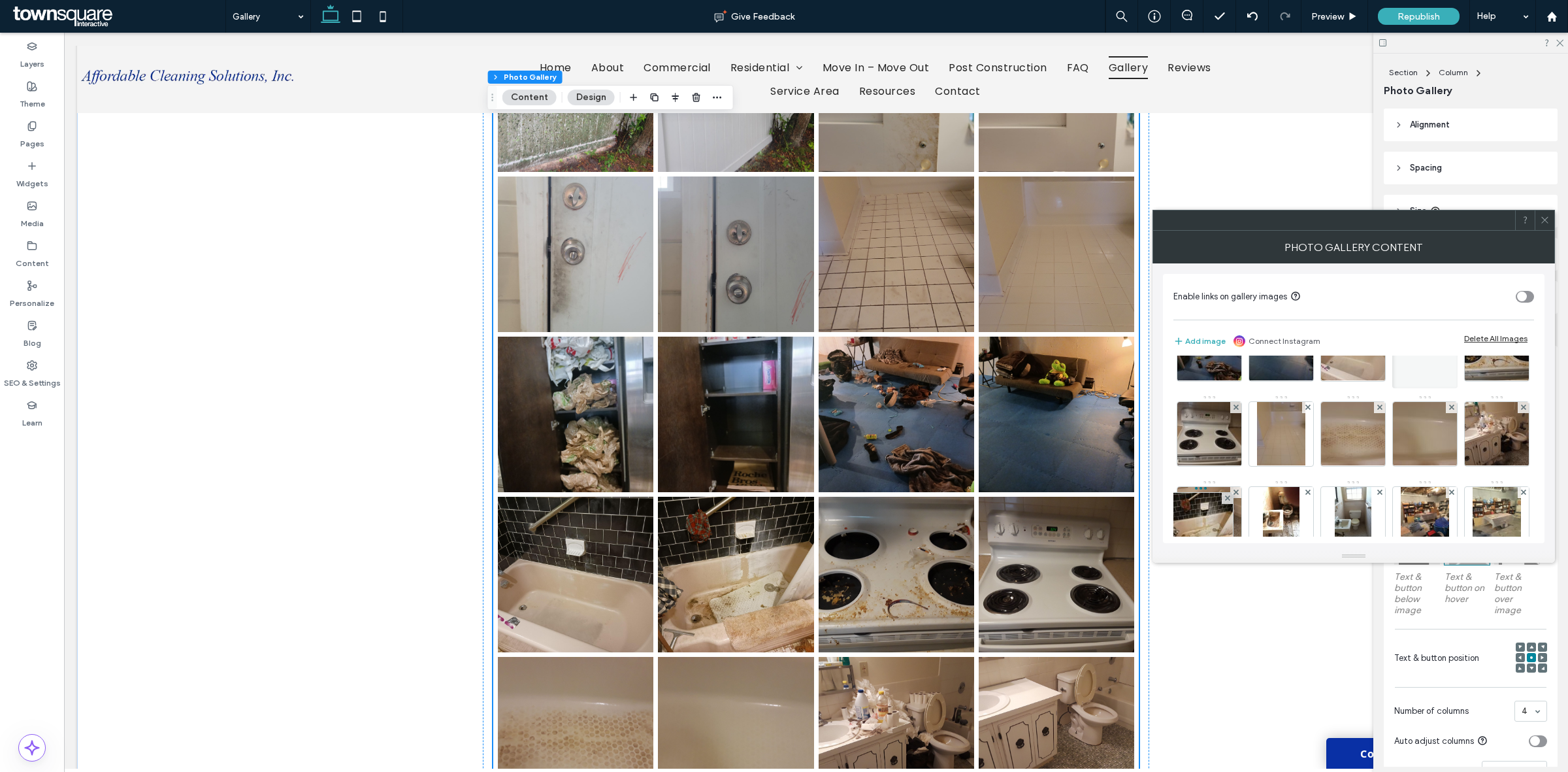
drag, startPoint x: 1416, startPoint y: 437, endPoint x: 1171, endPoint y: 520, distance: 258.7
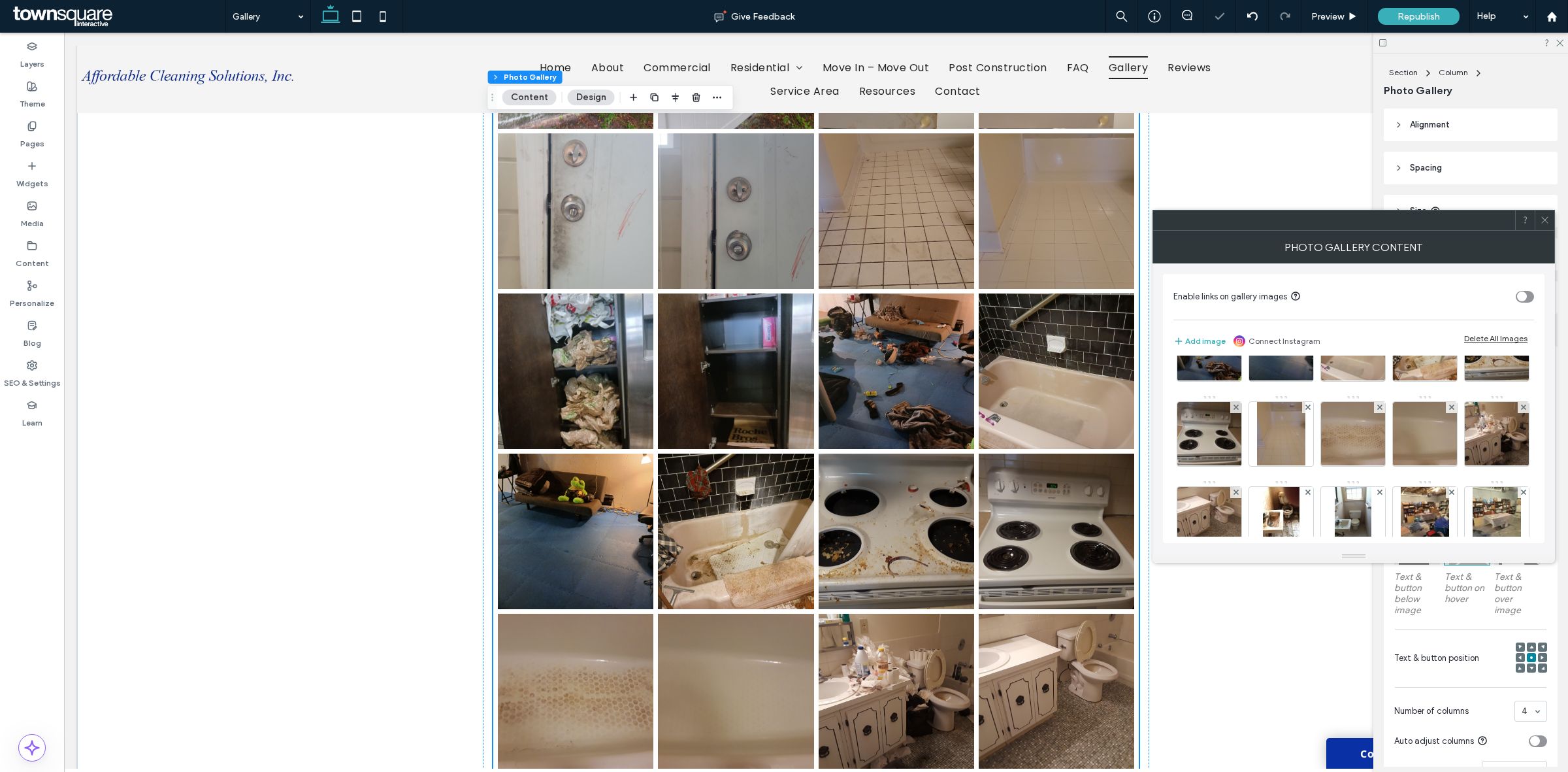
scroll to position [1062, 0]
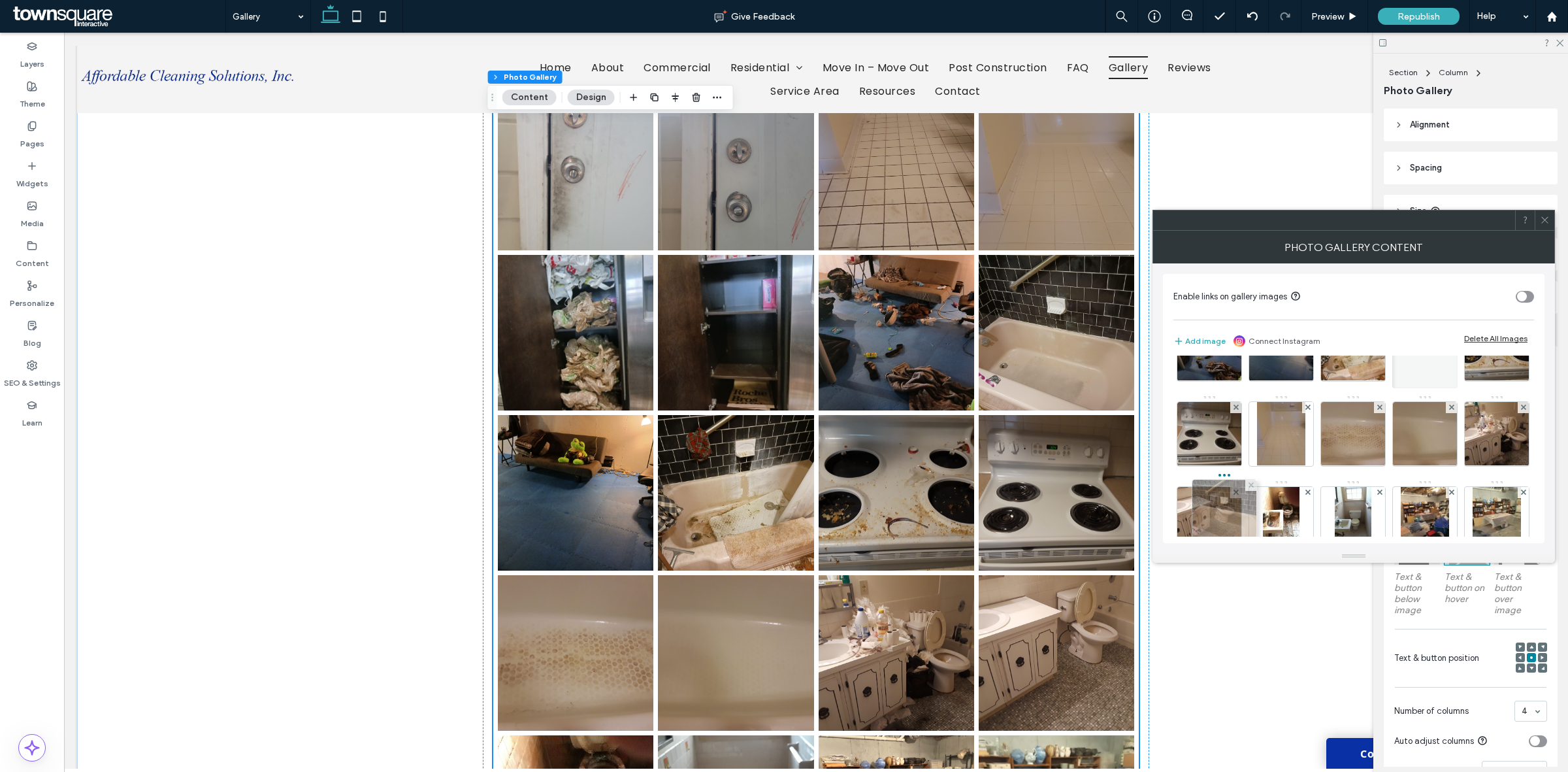
drag, startPoint x: 1421, startPoint y: 421, endPoint x: 1194, endPoint y: 509, distance: 243.5
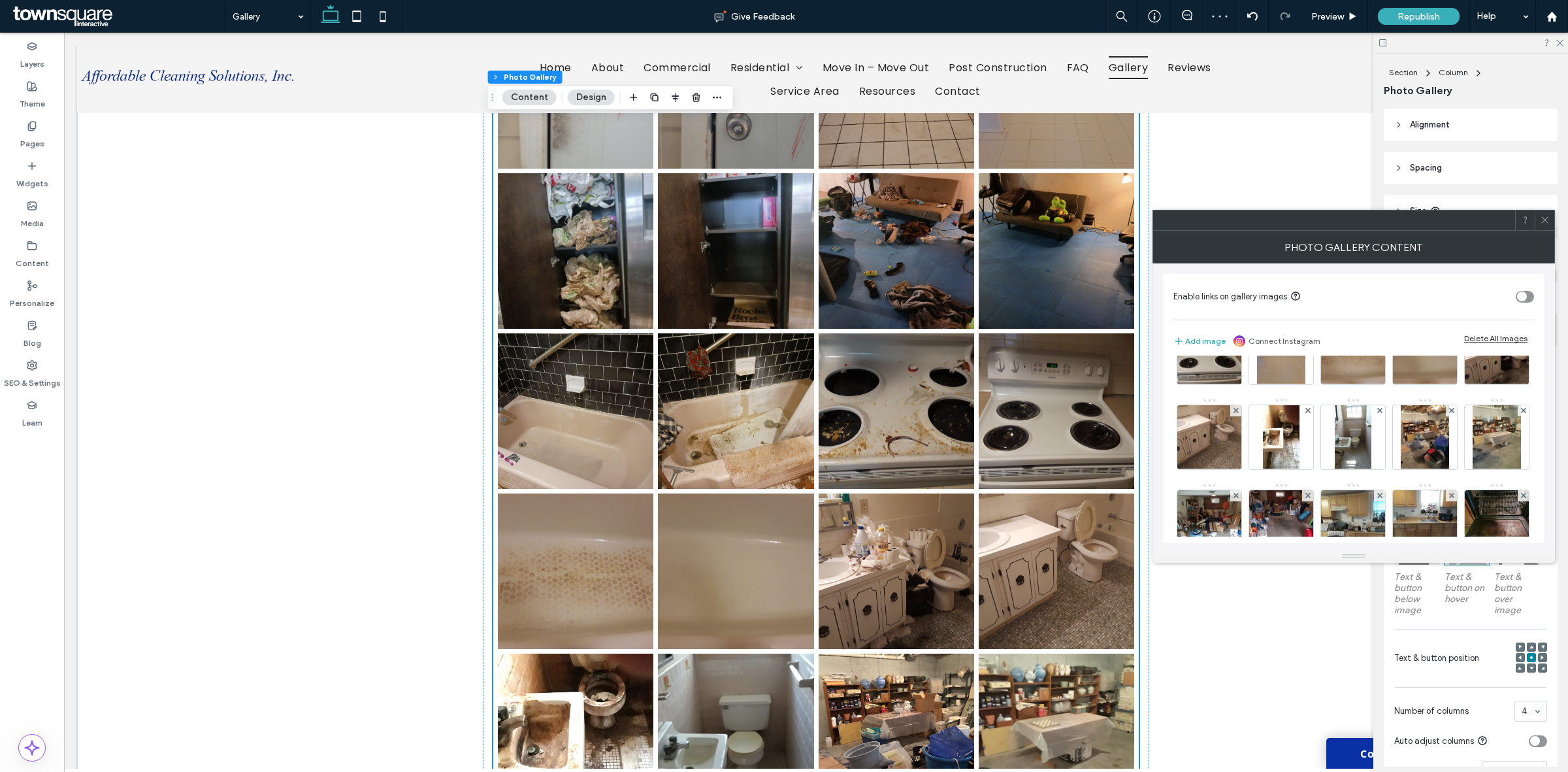
scroll to position [477, 0]
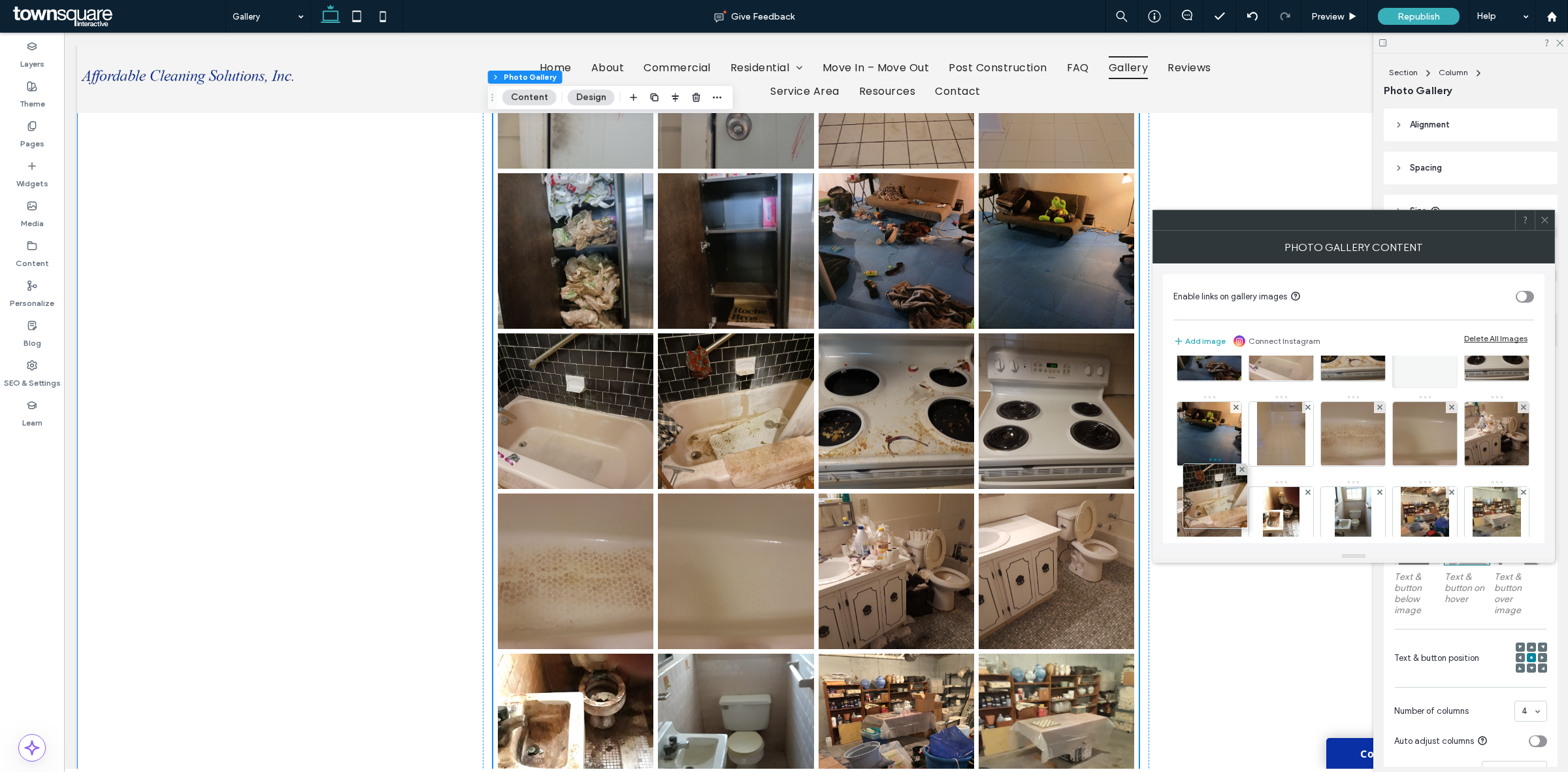
drag, startPoint x: 1485, startPoint y: 460, endPoint x: 1142, endPoint y: 532, distance: 350.5
click at [1127, 547] on link at bounding box center [1056, 571] width 155 height 155
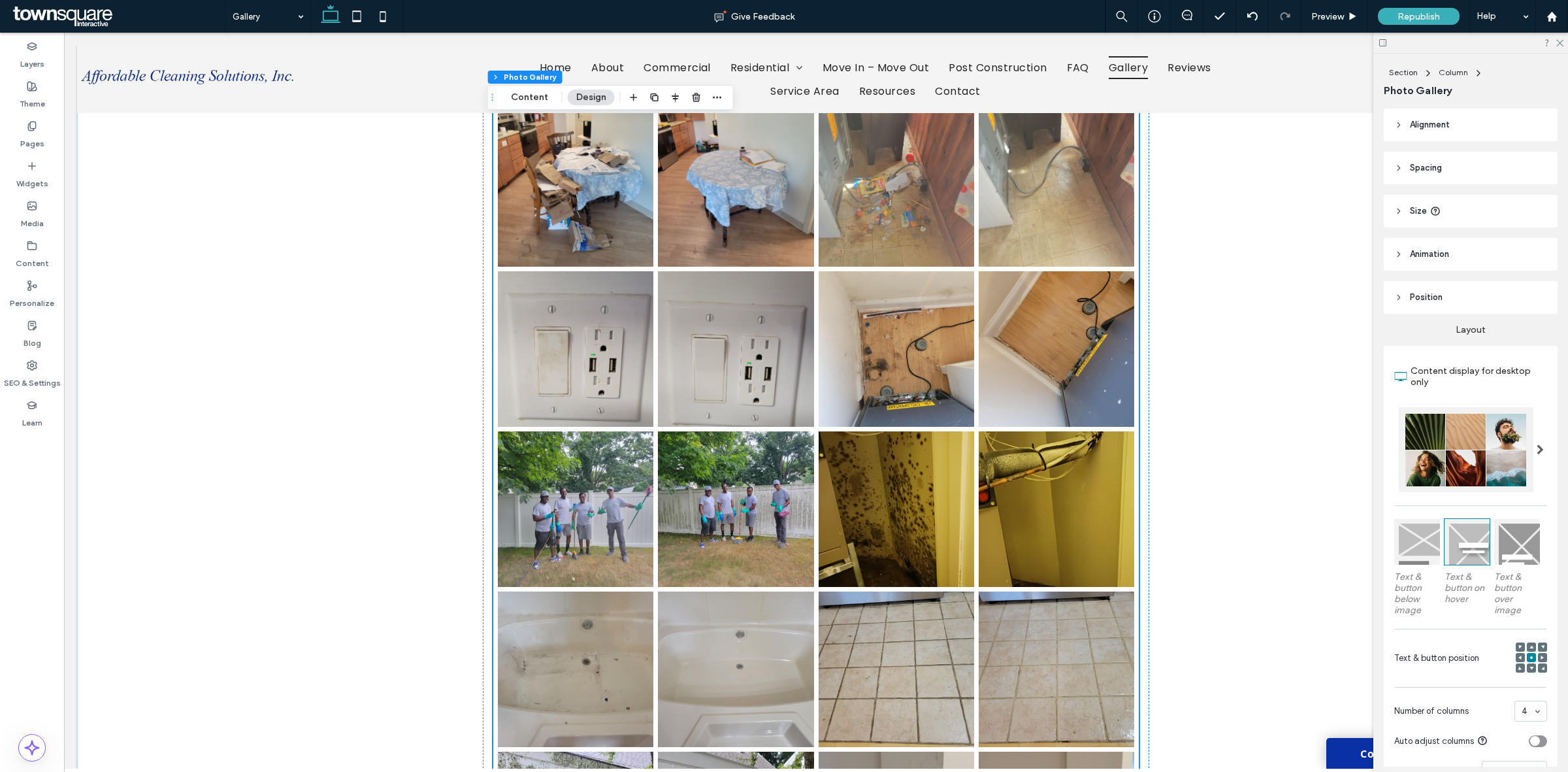
scroll to position [0, 0]
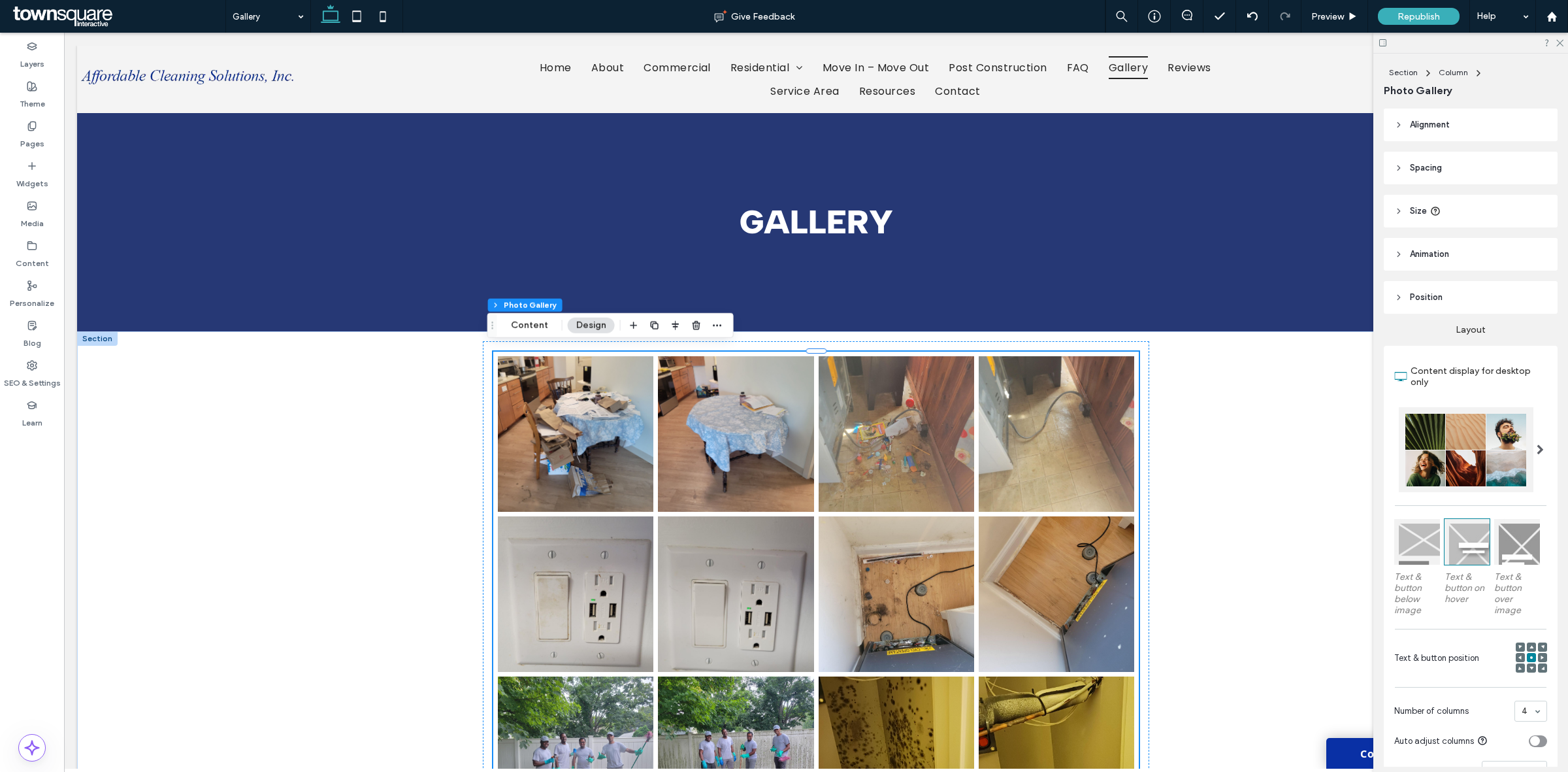
click at [516, 334] on div "Section Column Photo Gallery Content Design" at bounding box center [610, 326] width 246 height 25
click at [526, 324] on button "Content" at bounding box center [529, 326] width 54 height 16
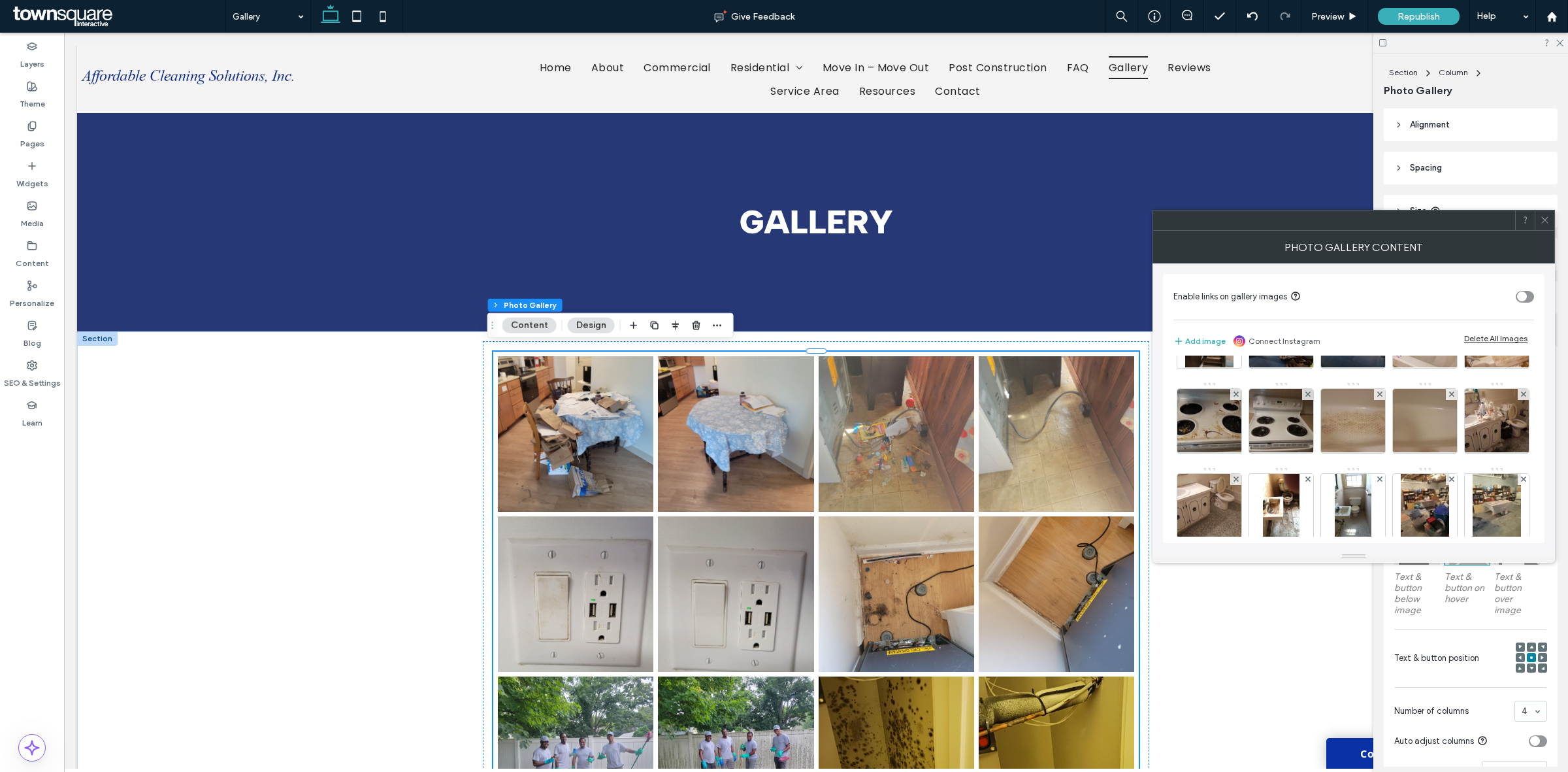
scroll to position [572, 0]
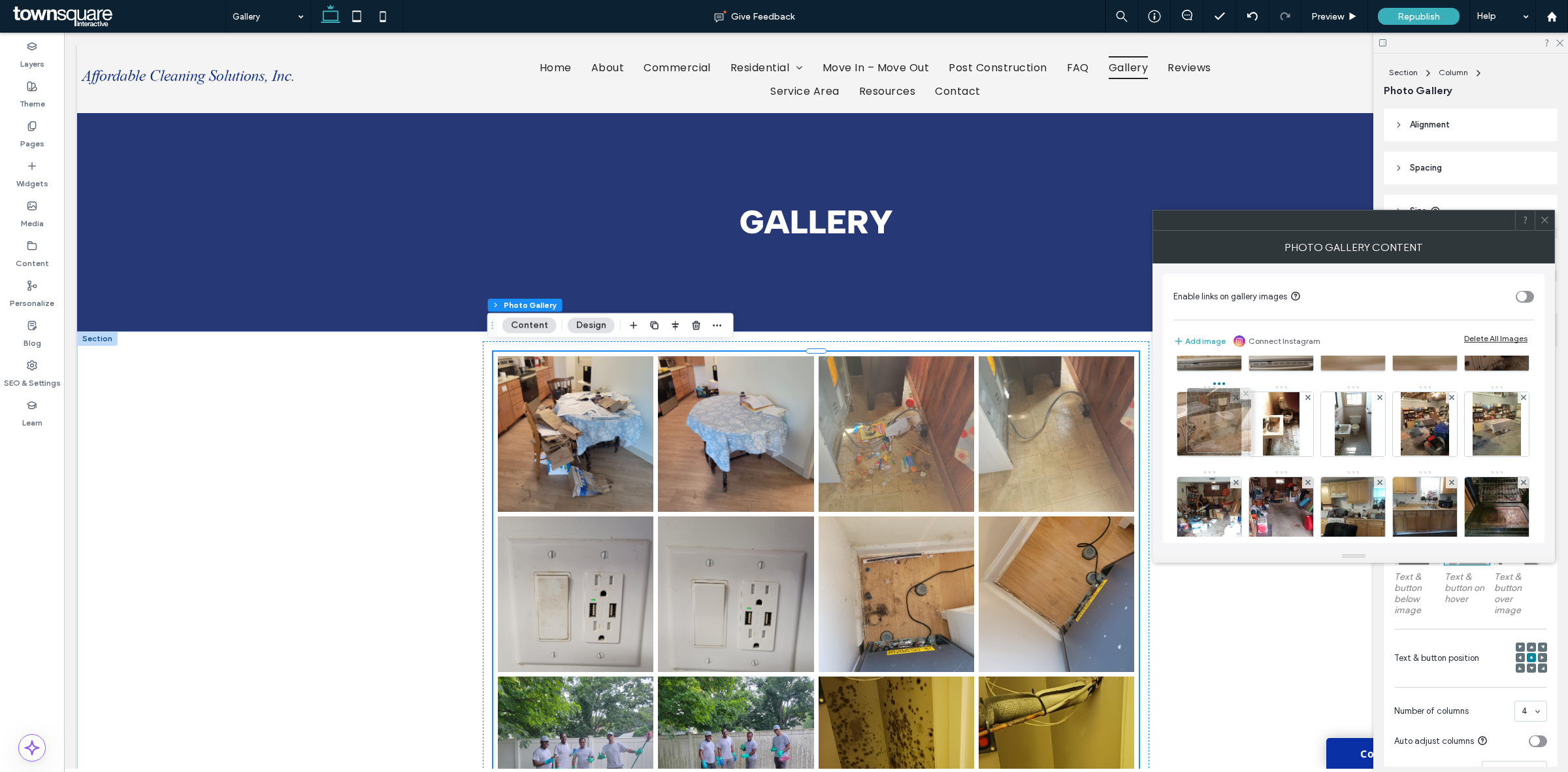
drag, startPoint x: 1272, startPoint y: 445, endPoint x: 1200, endPoint y: 439, distance: 72.2
click at [1549, 230] on div "Photo Gallery Content" at bounding box center [1353, 246] width 403 height 32
click at [1543, 223] on icon at bounding box center [1544, 220] width 10 height 10
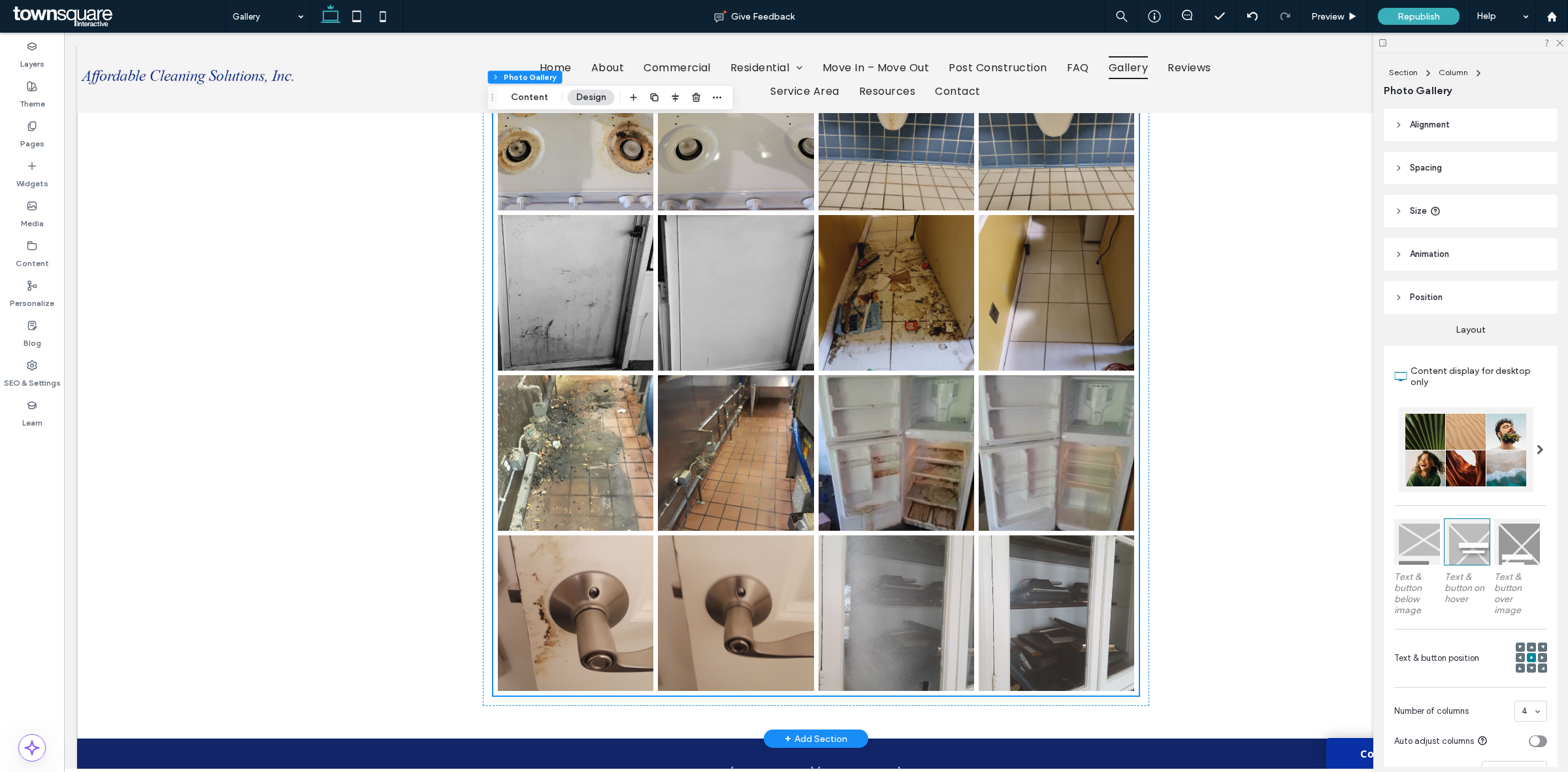
scroll to position [3429, 0]
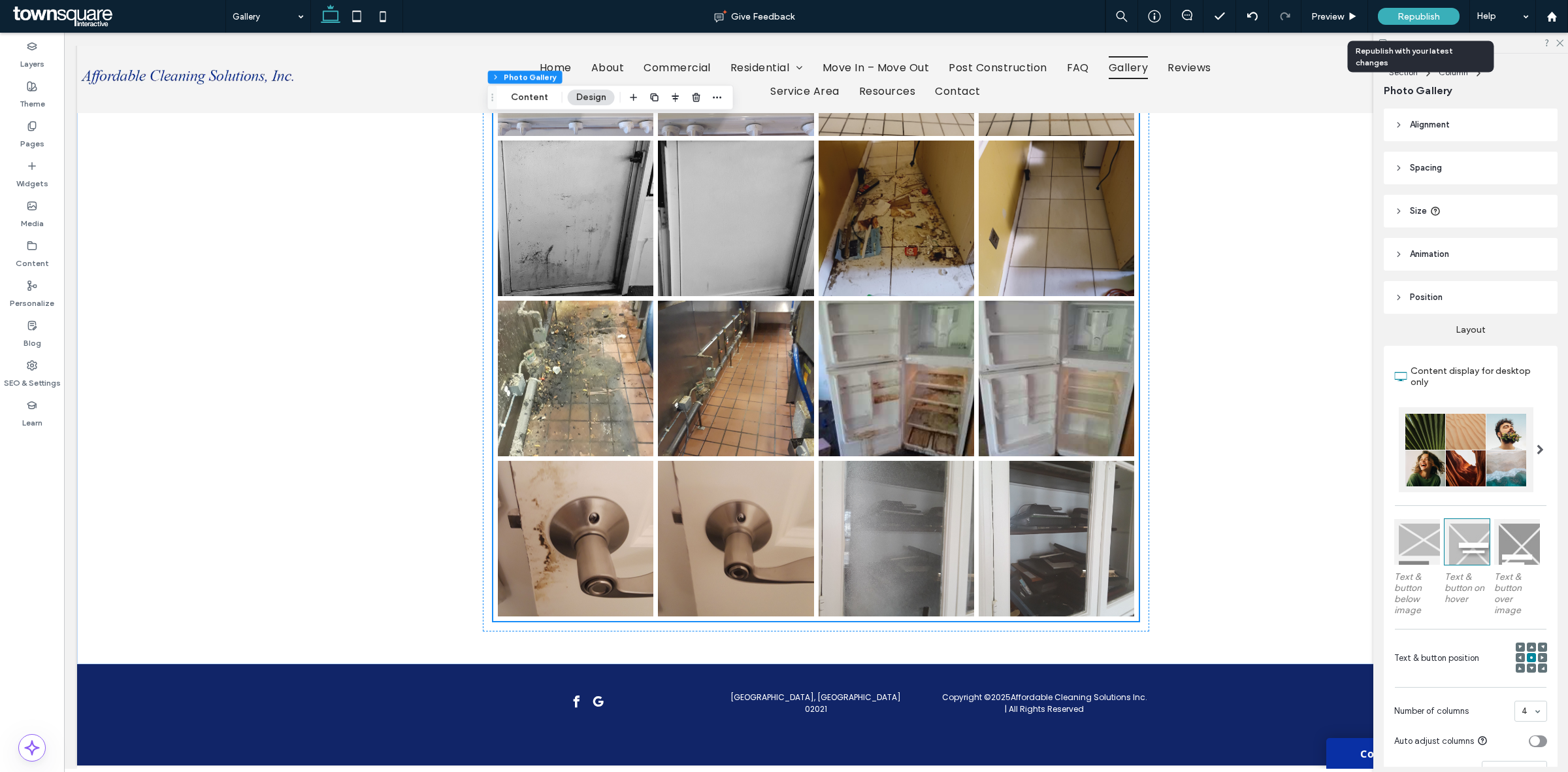
click at [1399, 20] on span "Republish" at bounding box center [1418, 17] width 42 height 11
